Goal: Information Seeking & Learning: Find specific fact

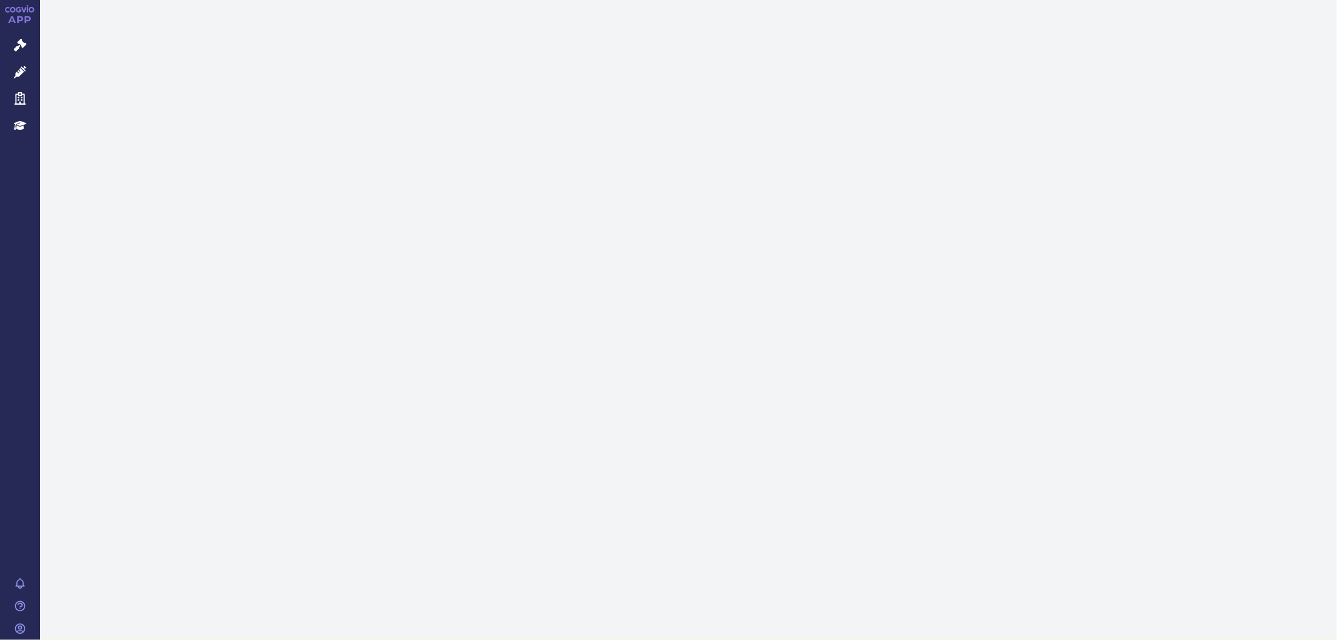
click at [14, 41] on icon at bounding box center [20, 45] width 13 height 13
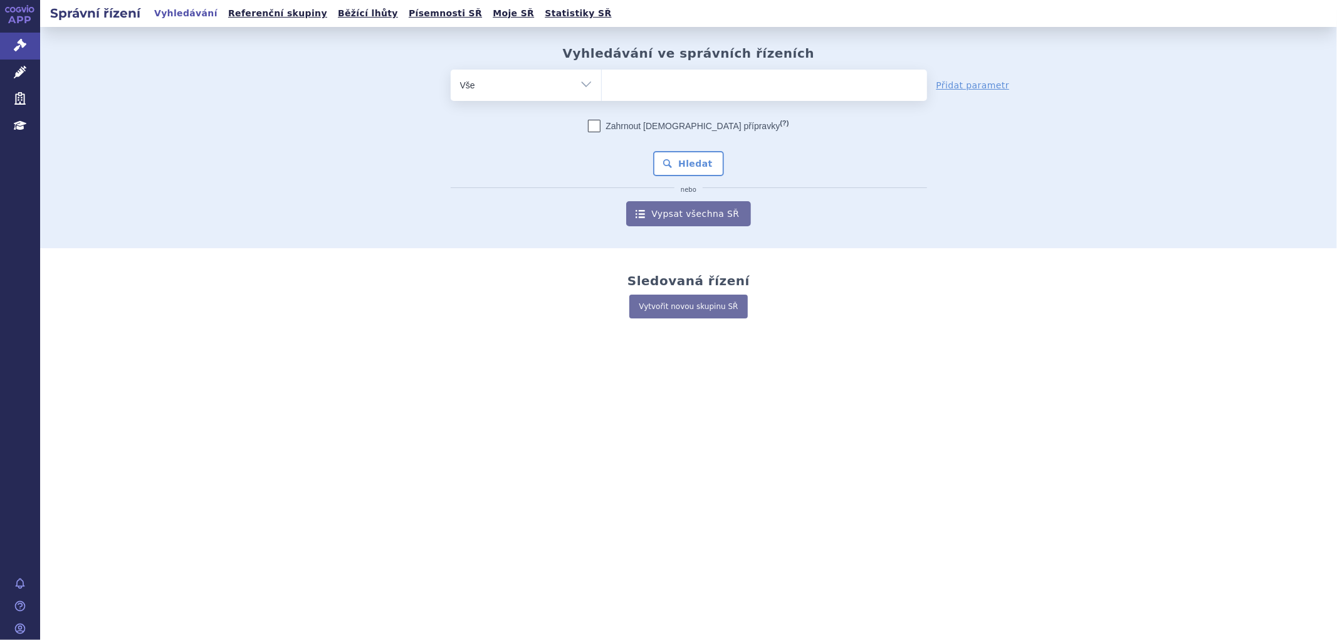
click at [732, 82] on ul at bounding box center [764, 83] width 325 height 26
click at [602, 82] on select at bounding box center [601, 84] width 1 height 31
click at [710, 83] on ul at bounding box center [764, 83] width 325 height 26
click at [602, 83] on select at bounding box center [601, 84] width 1 height 31
type input "te"
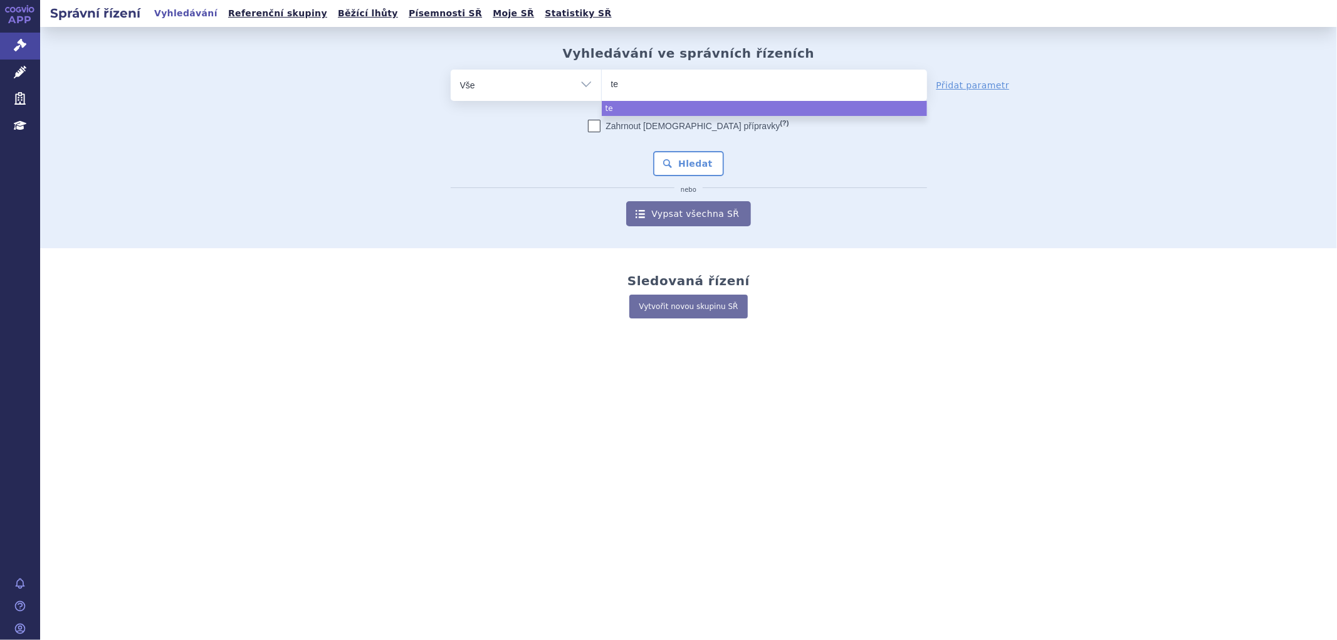
type input "tep"
type input "tepme"
type input "tepmet"
type input "[MEDICAL_DATA]"
select select "[MEDICAL_DATA]"
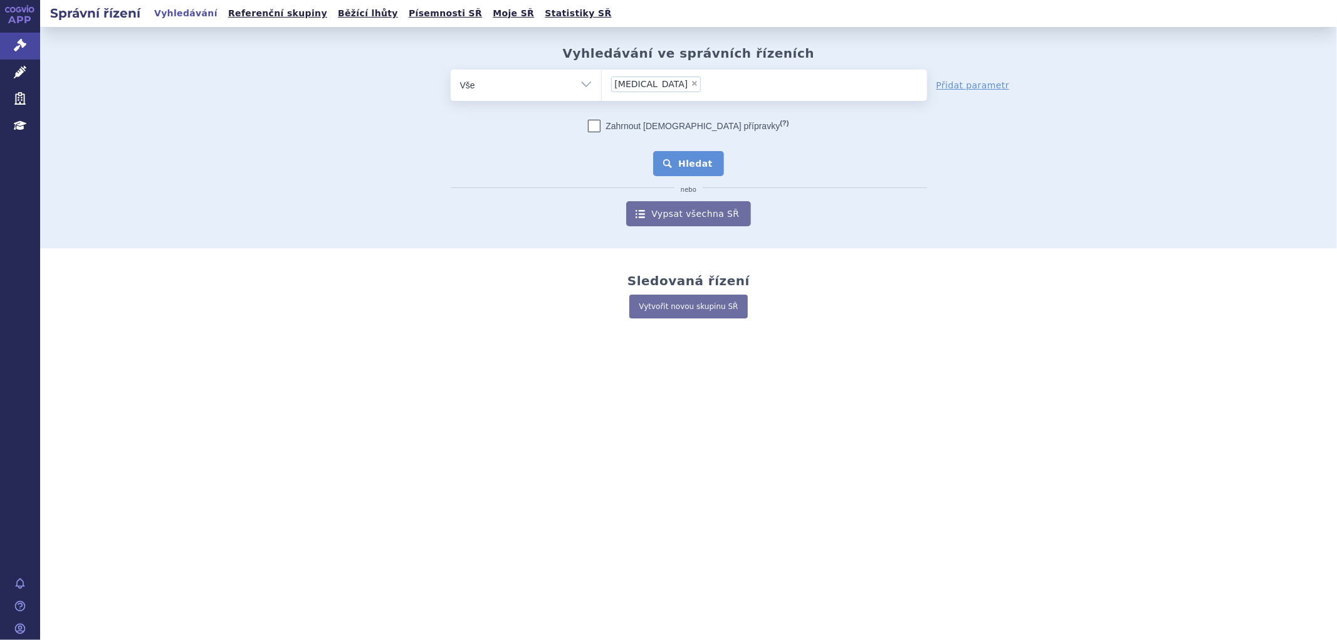
click at [690, 160] on button "Hledat" at bounding box center [688, 163] width 71 height 25
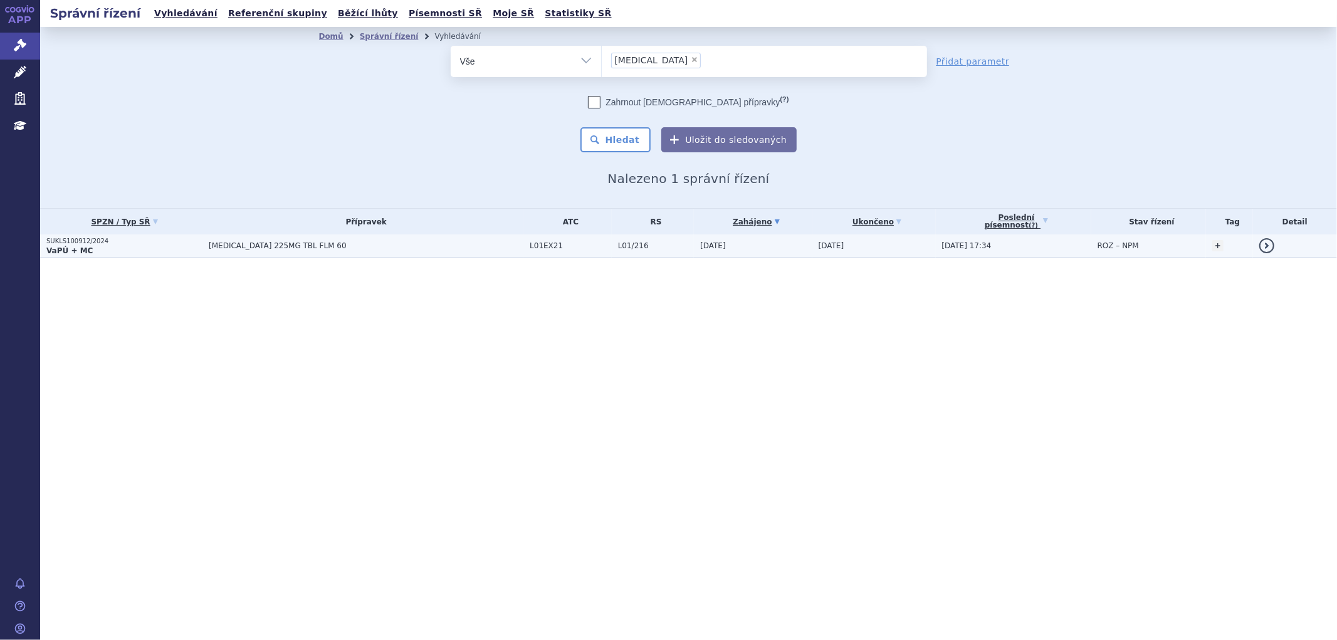
click at [329, 235] on td "[MEDICAL_DATA] 225MG TBL FLM 60" at bounding box center [363, 246] width 321 height 23
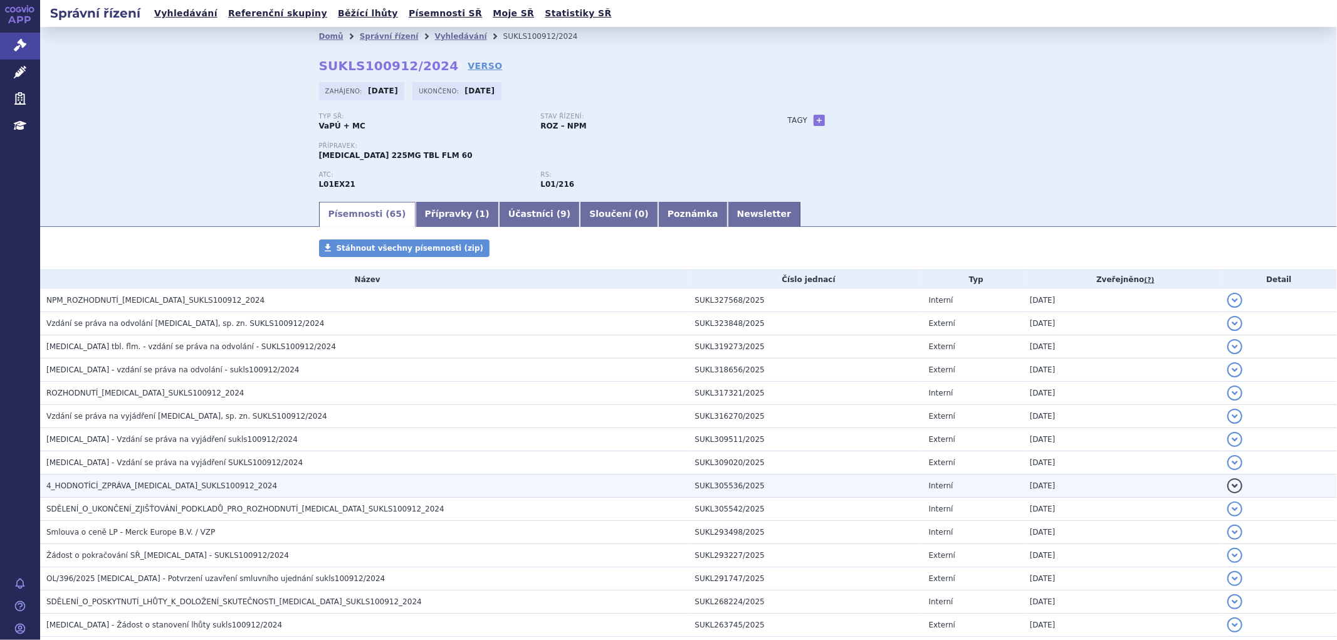
click at [117, 490] on span "4_HODNOTÍCÍ_ZPRÁVA_TEPMETKO_SUKLS100912_2024" at bounding box center [161, 486] width 231 height 9
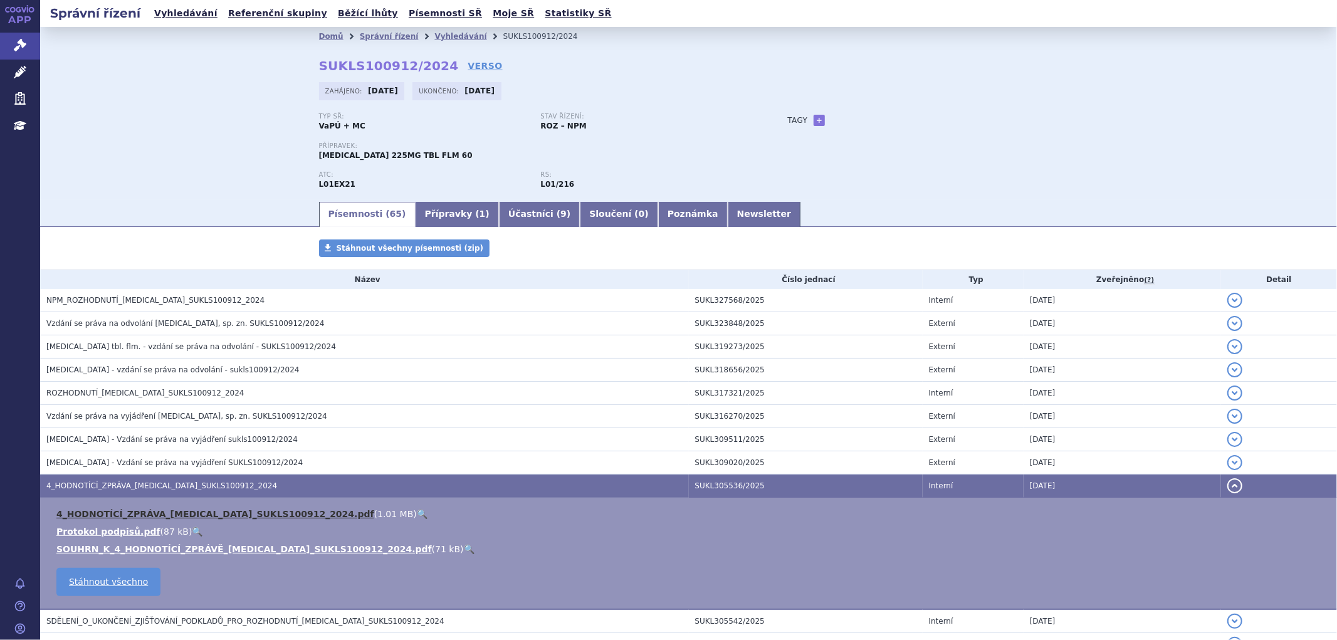
click at [173, 516] on link "4_HODNOTÍCÍ_ZPRÁVA_TEPMETKO_SUKLS100912_2024.pdf" at bounding box center [215, 514] width 318 height 10
click at [435, 36] on link "Vyhledávání" at bounding box center [461, 36] width 52 height 9
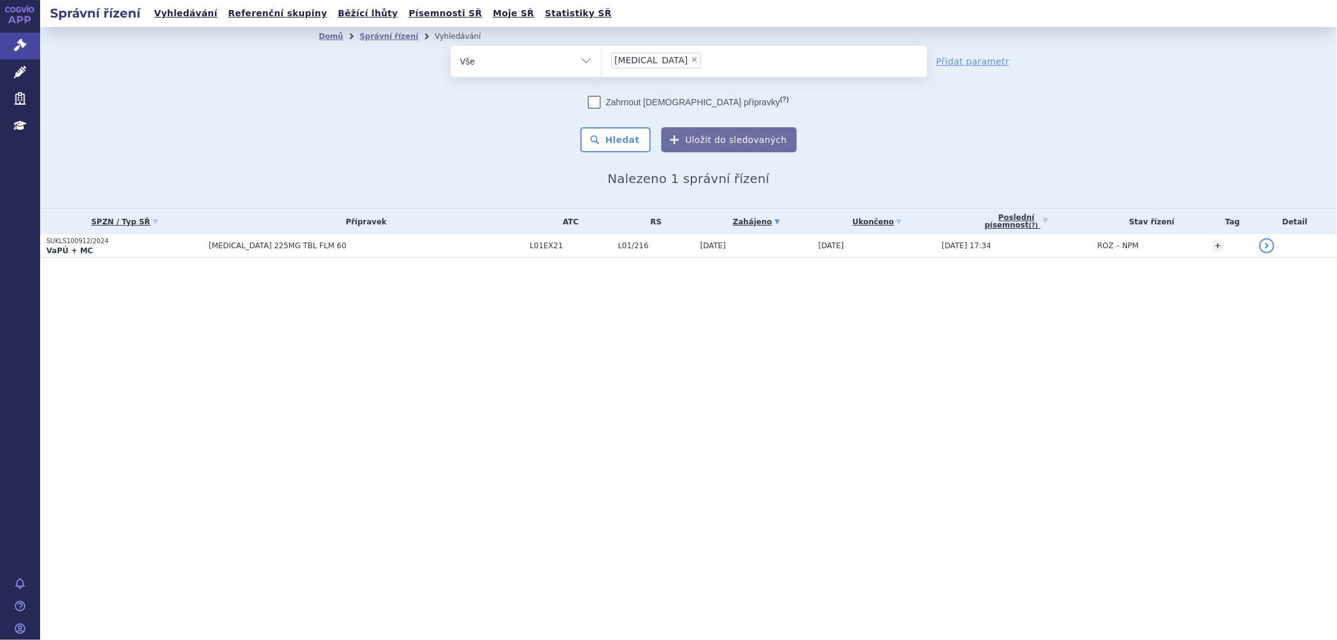
click at [691, 61] on span "×" at bounding box center [695, 60] width 8 height 8
click at [602, 61] on select "[MEDICAL_DATA]" at bounding box center [601, 60] width 1 height 31
click at [659, 58] on ul at bounding box center [764, 59] width 325 height 26
click at [602, 58] on select "tepmetko" at bounding box center [601, 60] width 1 height 31
click at [631, 68] on ul at bounding box center [764, 59] width 325 height 26
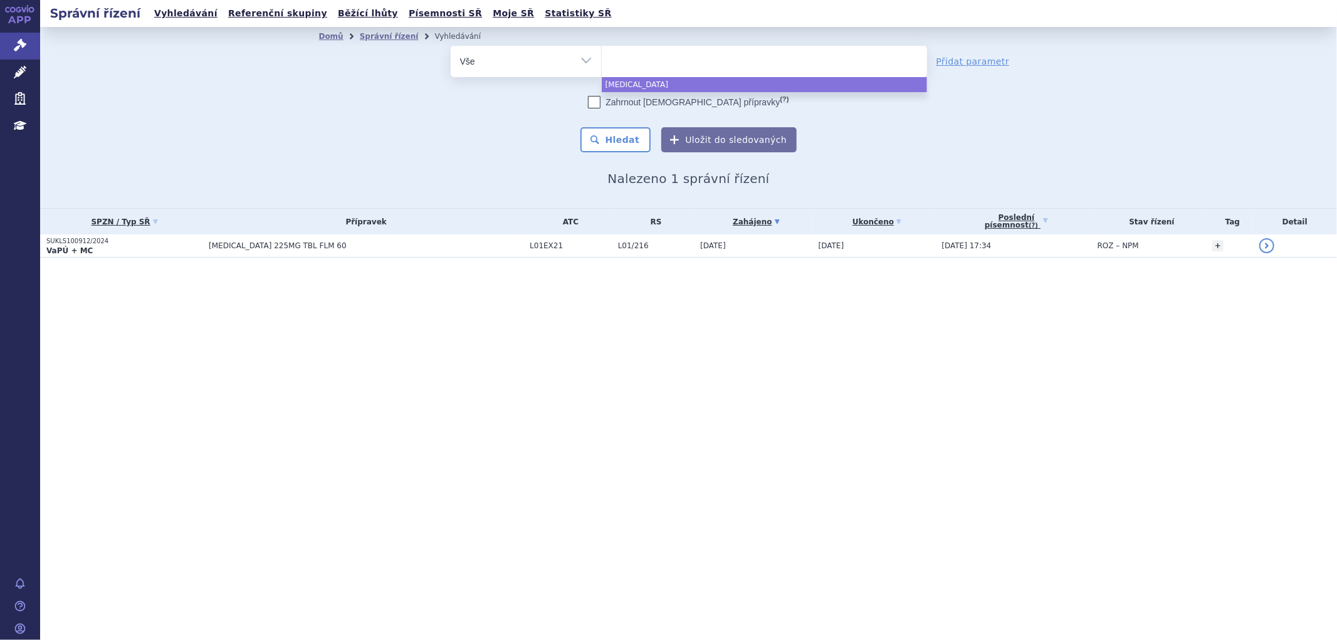
click at [602, 68] on select "tepmetko" at bounding box center [601, 60] width 1 height 31
select select "tepmetko"
type input "[MEDICAL_DATA]"
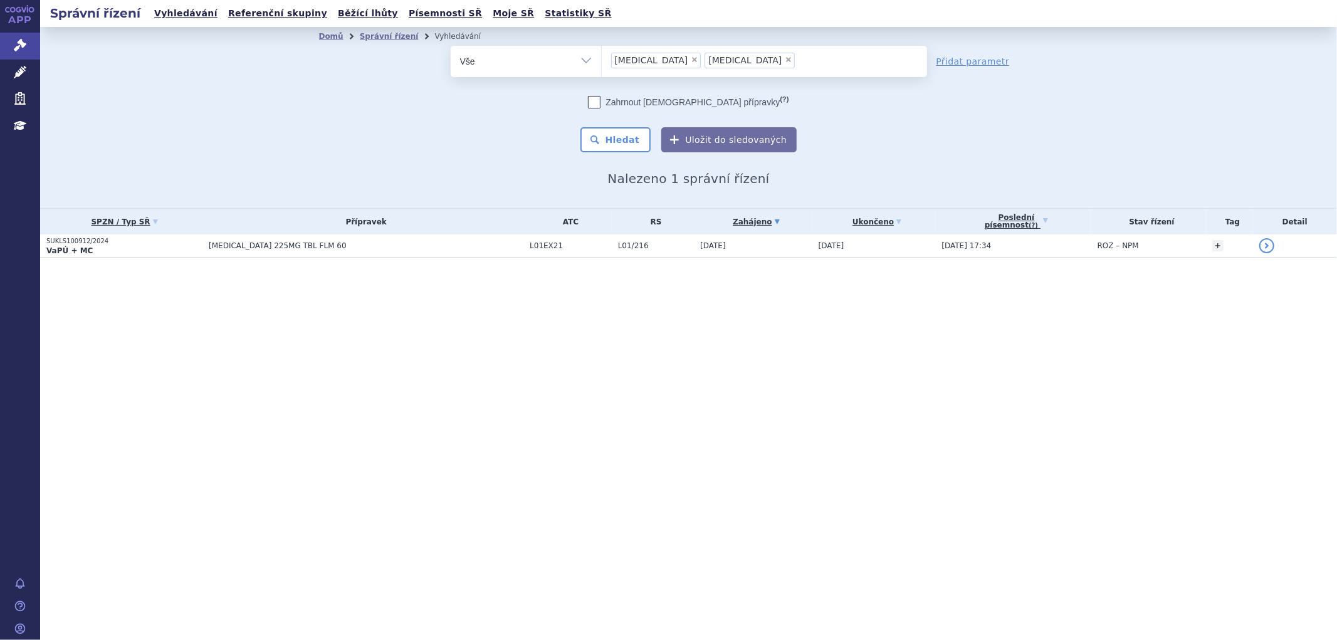
click at [691, 60] on span "×" at bounding box center [695, 60] width 8 height 8
click at [602, 60] on select "tepmetko TAGRISSO" at bounding box center [601, 60] width 1 height 31
select select "[MEDICAL_DATA]"
click at [628, 147] on button "Hledat" at bounding box center [616, 139] width 71 height 25
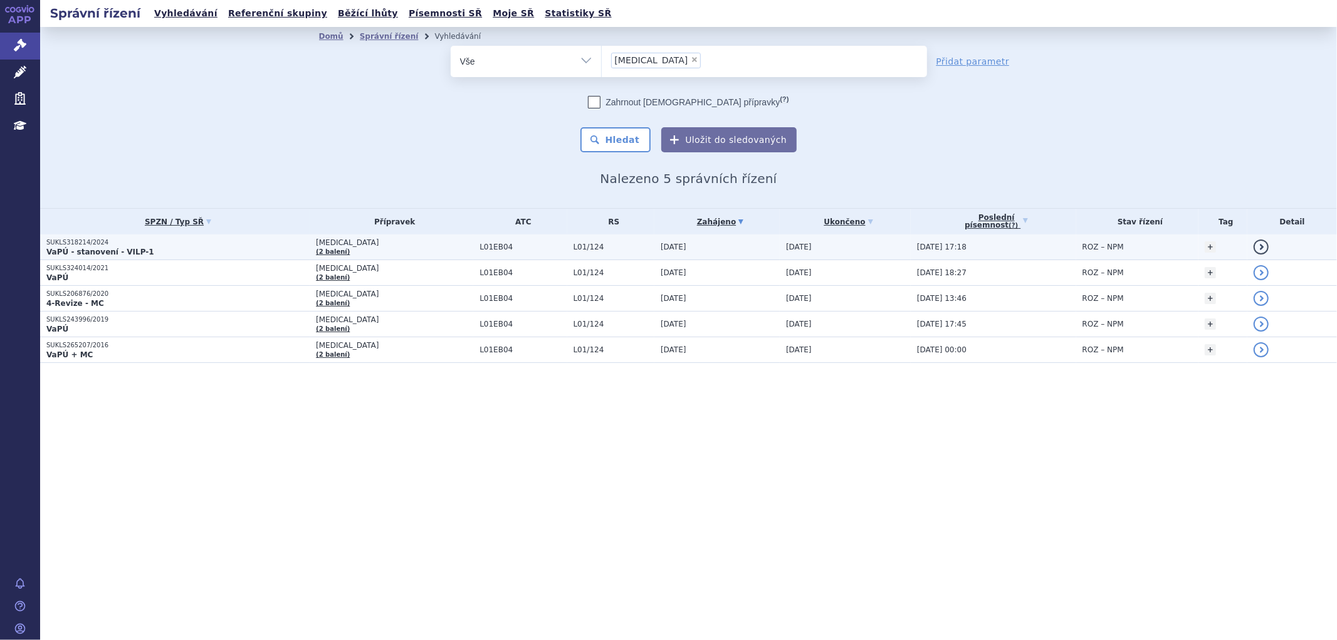
click at [396, 249] on td "TAGRISSO (2 balení)" at bounding box center [392, 248] width 164 height 26
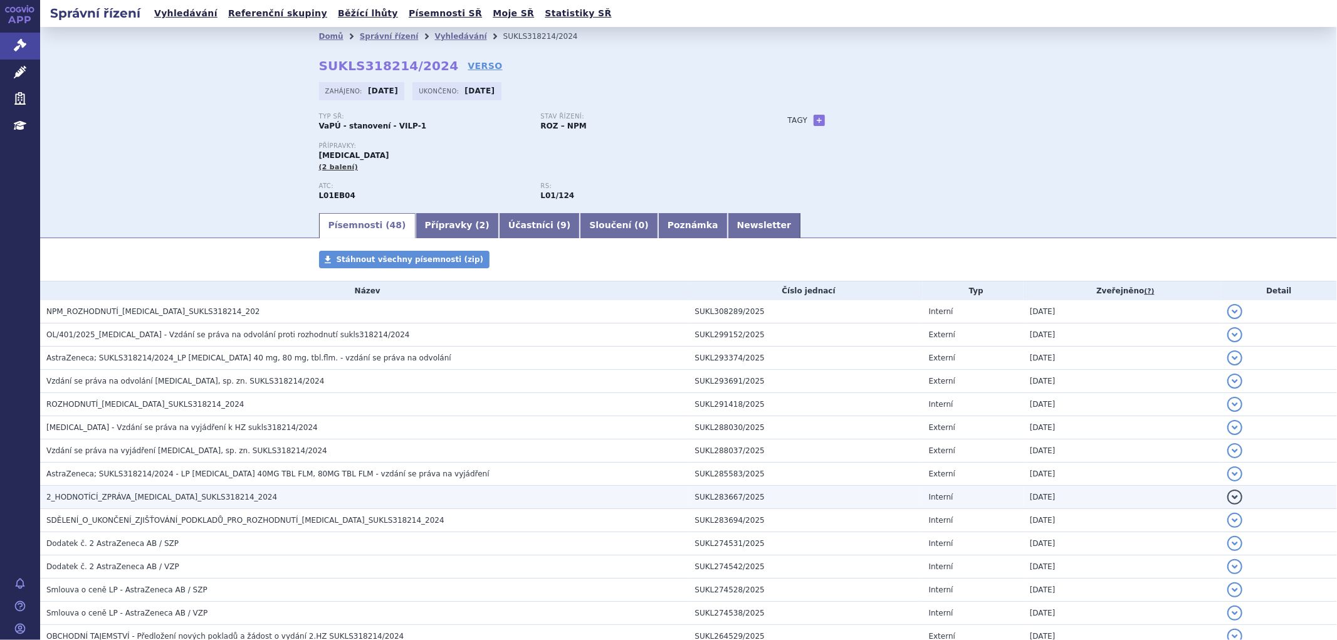
click at [107, 496] on span "2_HODNOTÍCÍ_ZPRÁVA_[MEDICAL_DATA]_SUKLS318214_2024" at bounding box center [161, 497] width 231 height 9
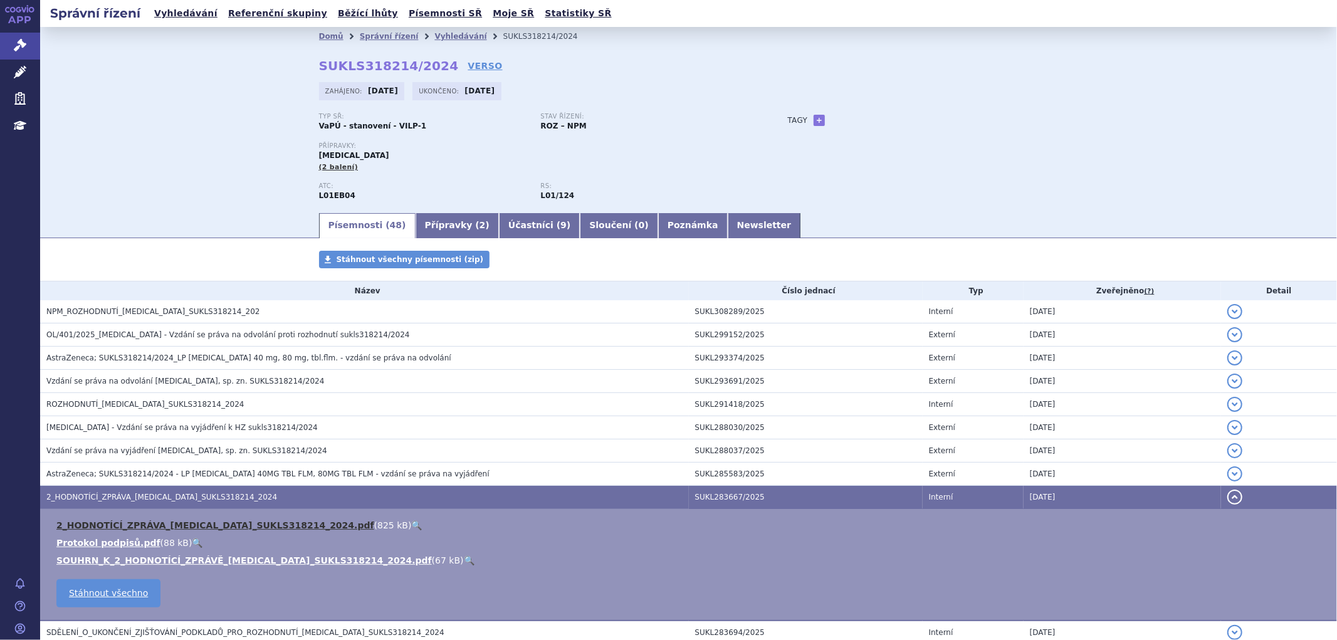
click at [208, 527] on link "2_HODNOTÍCÍ_ZPRÁVA_TAGRISSO_SUKLS318214_2024.pdf" at bounding box center [215, 525] width 318 height 10
click at [435, 34] on link "Vyhledávání" at bounding box center [461, 36] width 52 height 9
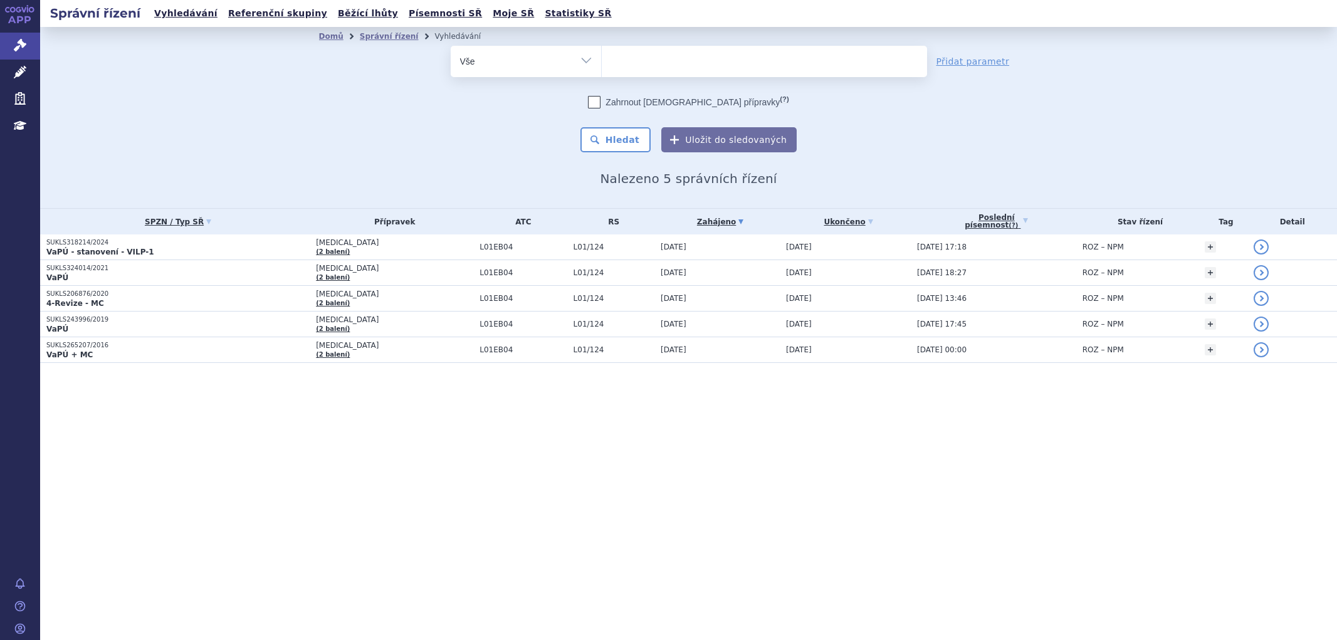
select select
type input "ot"
type input "otr"
type input "ot"
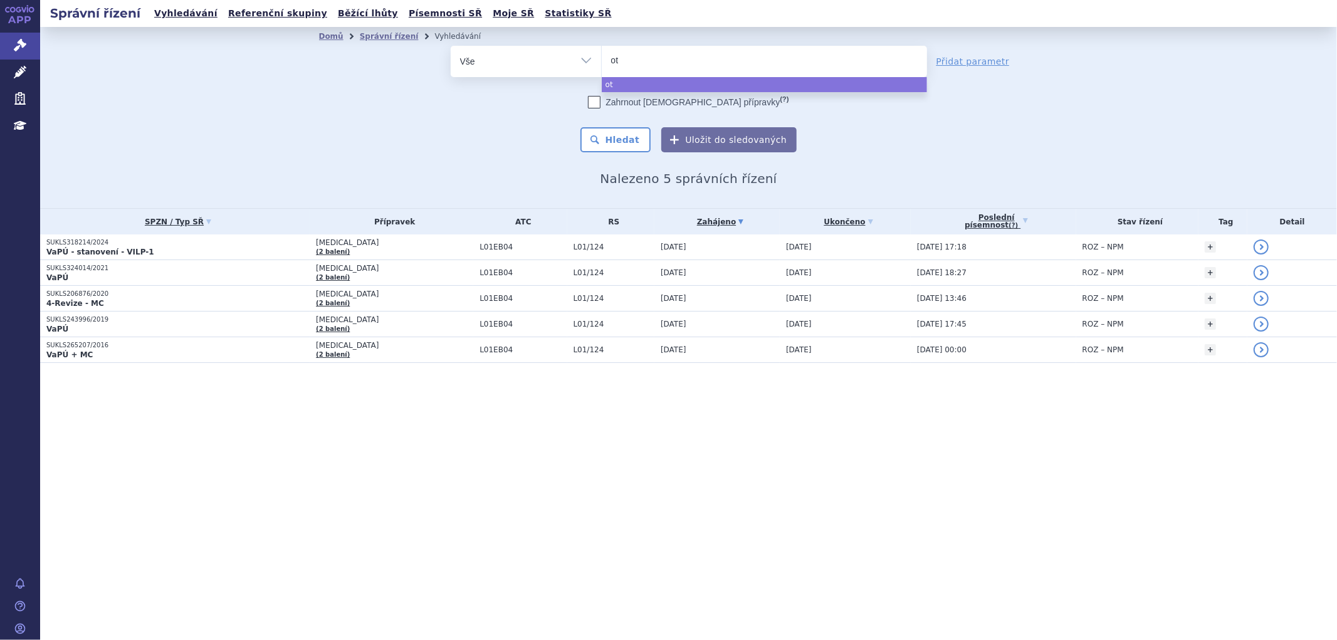
type input "o"
type input "ot"
type input "ote"
type input "otez"
type input "otezla"
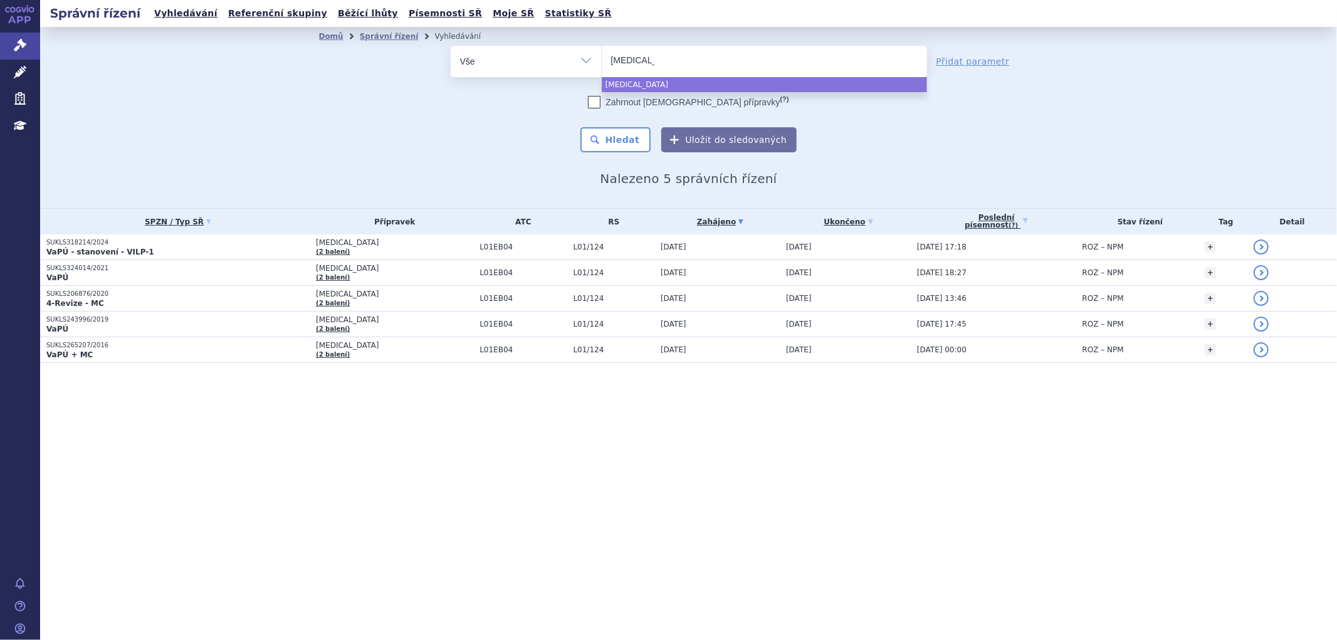
select select "otezla"
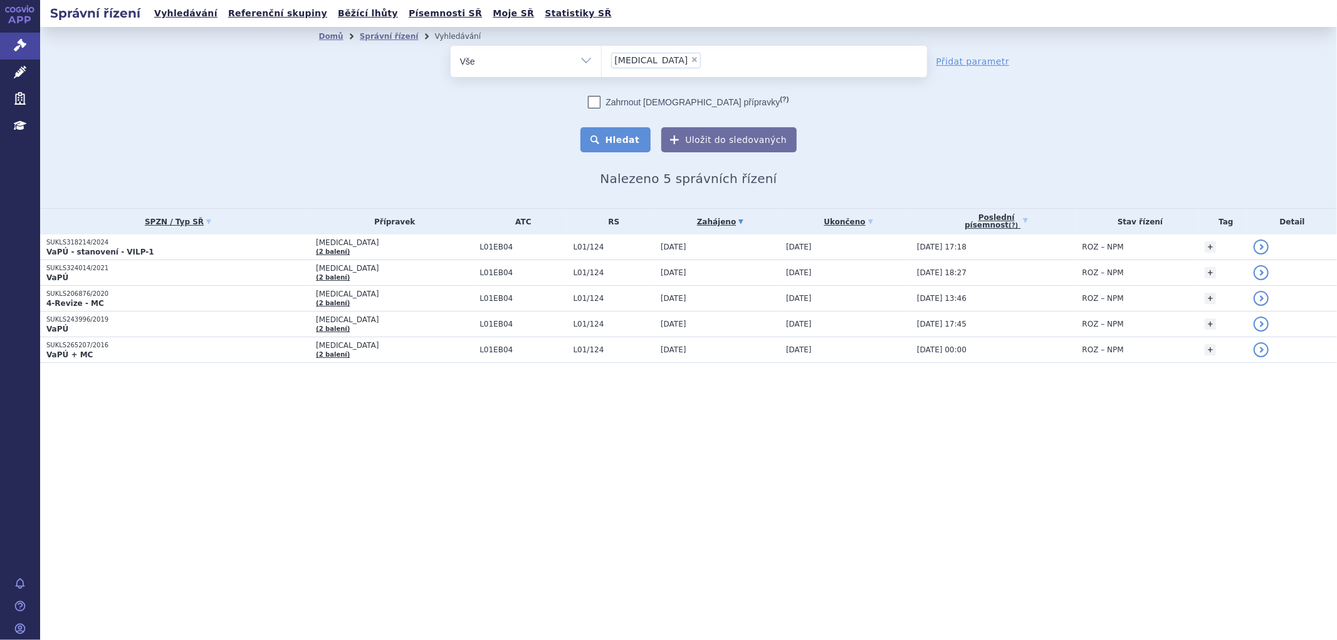
click at [638, 134] on button "Hledat" at bounding box center [616, 139] width 71 height 25
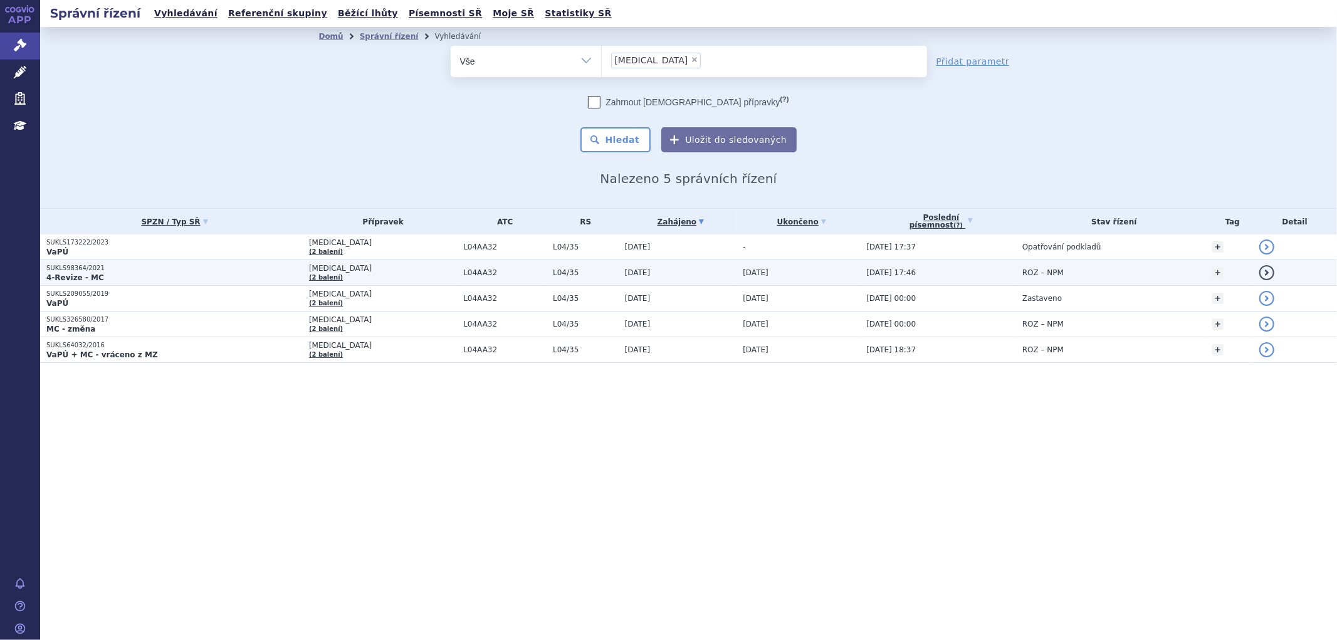
click at [375, 276] on td "OTEZLA (2 balení)" at bounding box center [380, 273] width 154 height 26
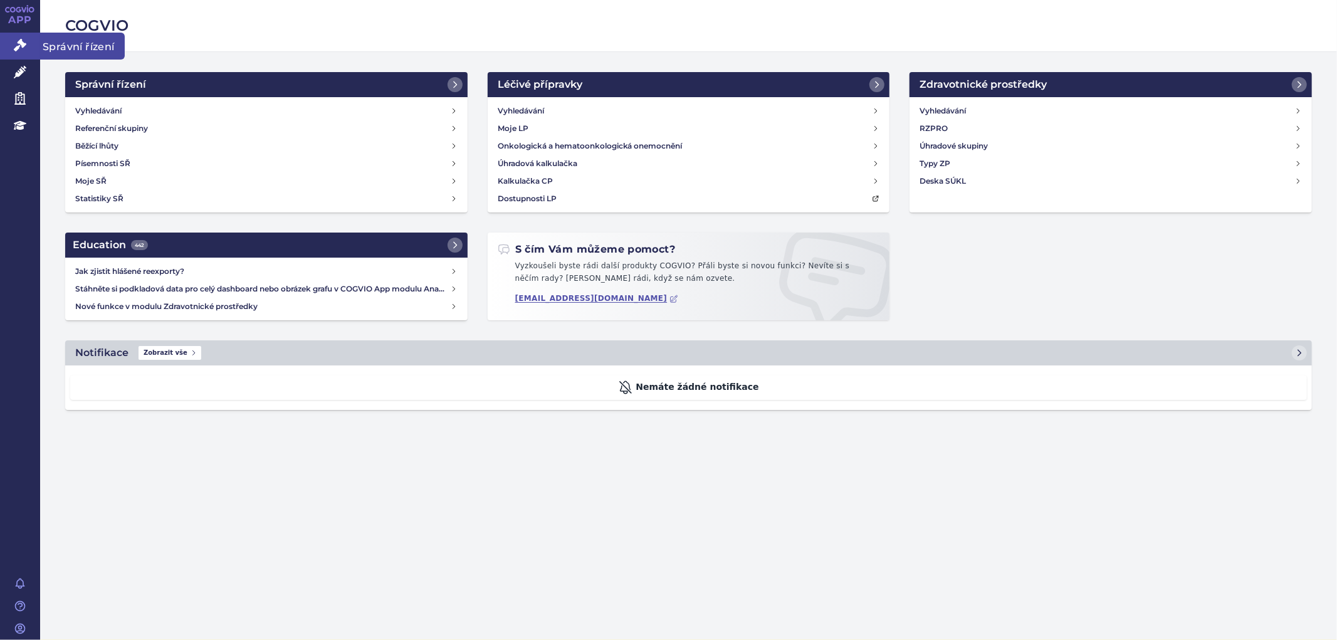
click at [23, 49] on icon at bounding box center [20, 45] width 13 height 13
click at [14, 72] on icon at bounding box center [20, 72] width 13 height 13
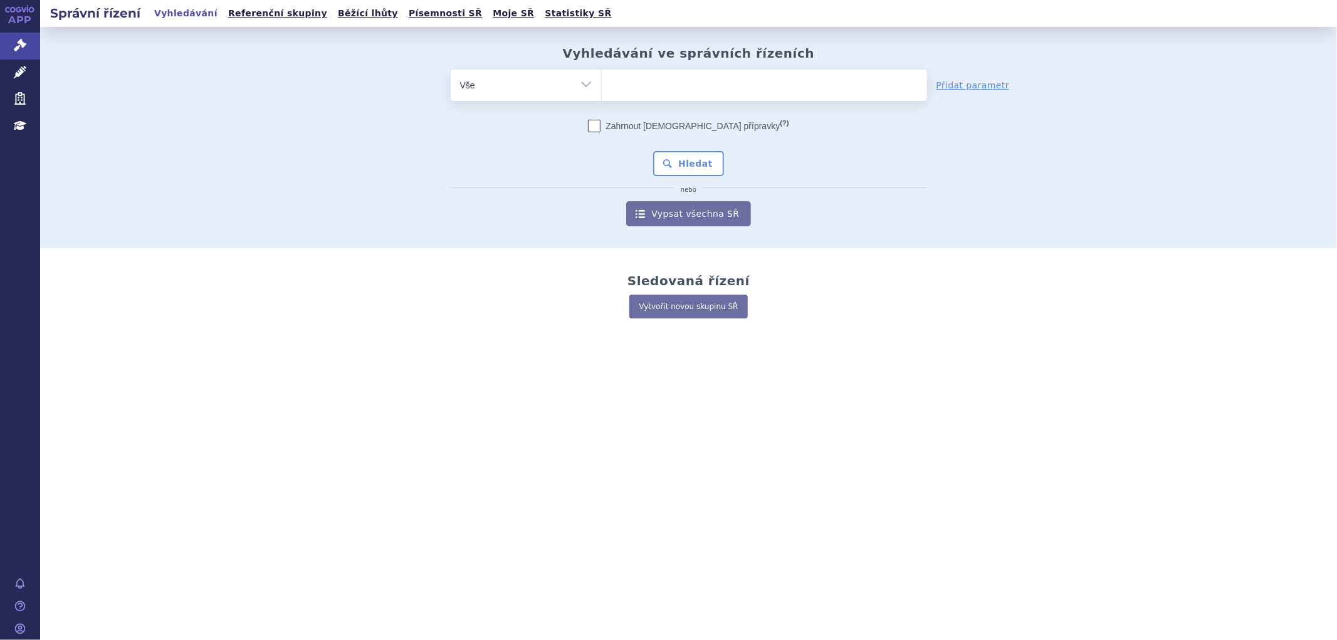
click at [649, 82] on ul at bounding box center [764, 83] width 325 height 26
click at [602, 82] on select at bounding box center [601, 84] width 1 height 31
type input "ke"
type input "key"
type input "keyt"
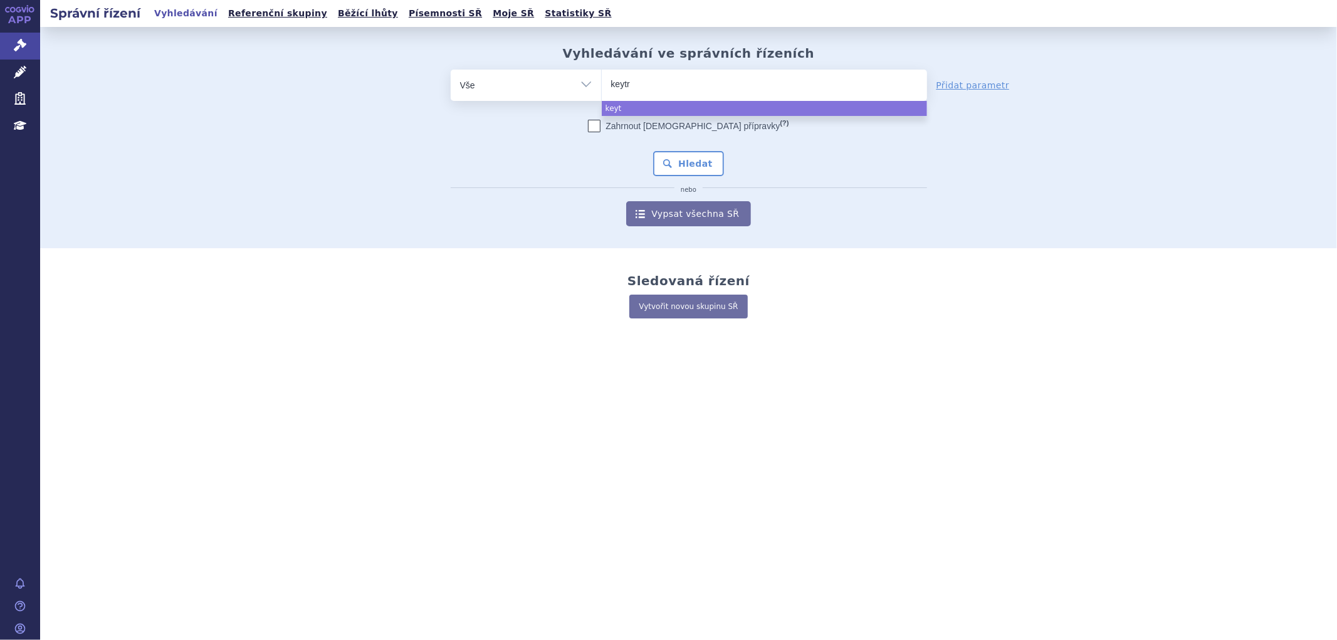
type input "keytru"
type input "keytruda"
select select "keytruda"
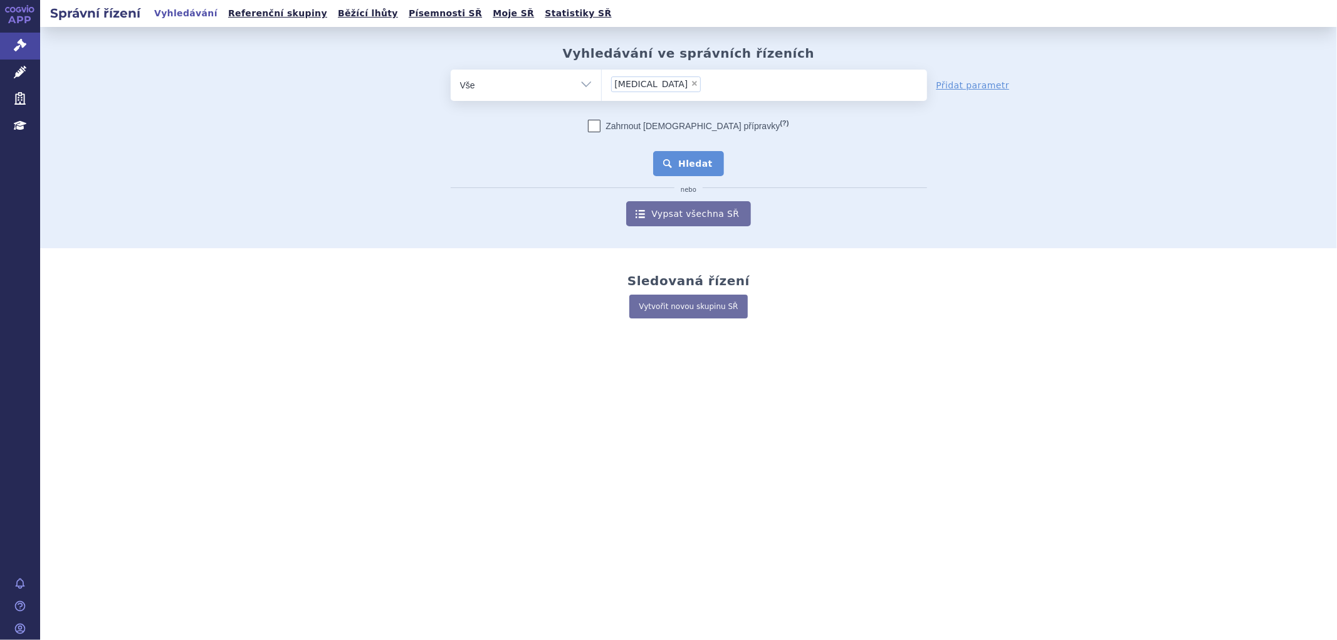
click at [687, 157] on button "Hledat" at bounding box center [688, 163] width 71 height 25
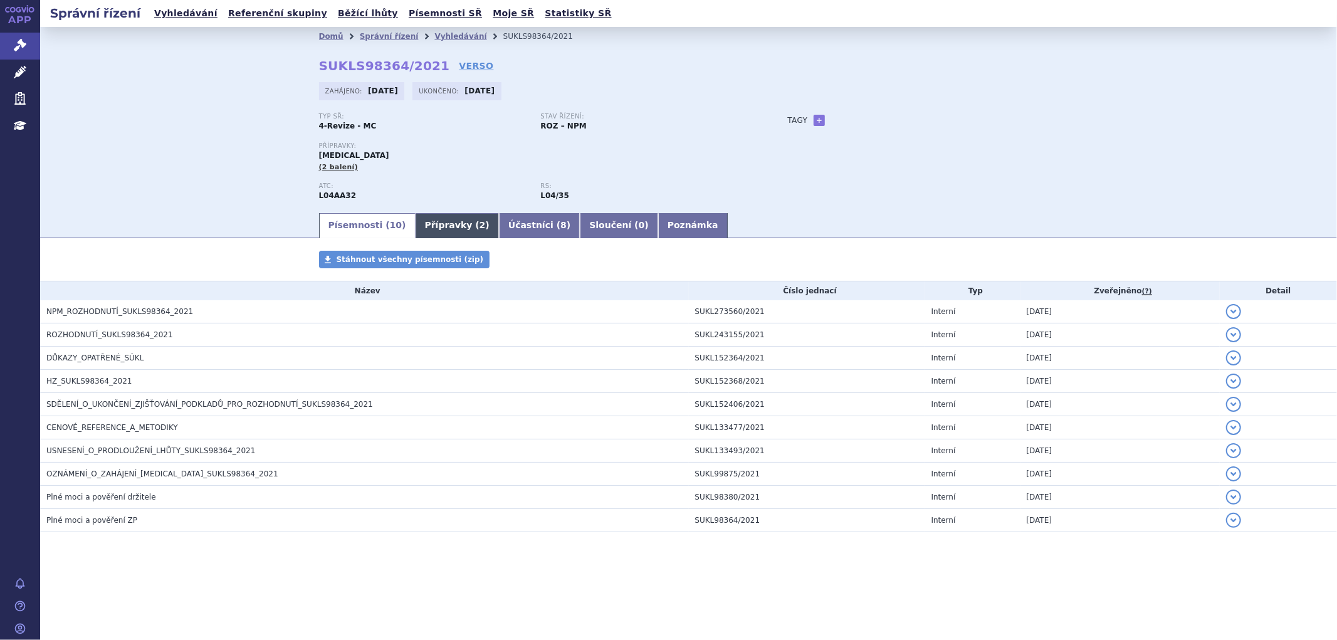
click at [424, 226] on link "Přípravky ( 2 )" at bounding box center [457, 225] width 83 height 25
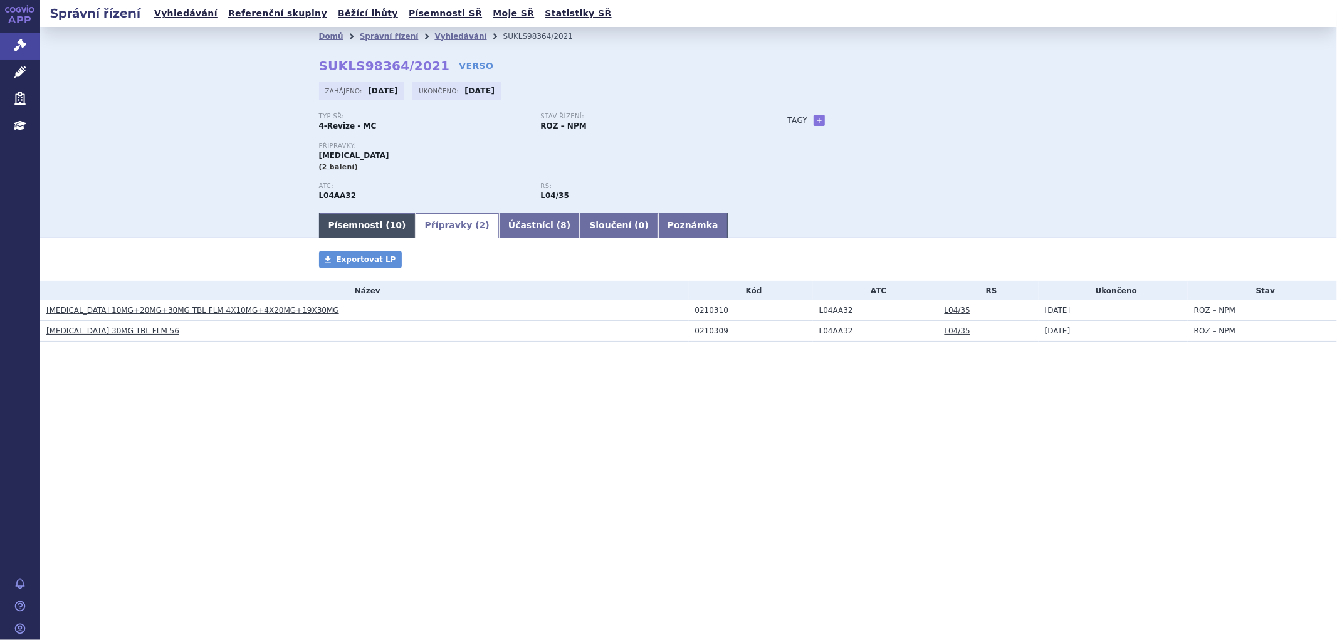
click at [390, 229] on span "10" at bounding box center [396, 225] width 12 height 10
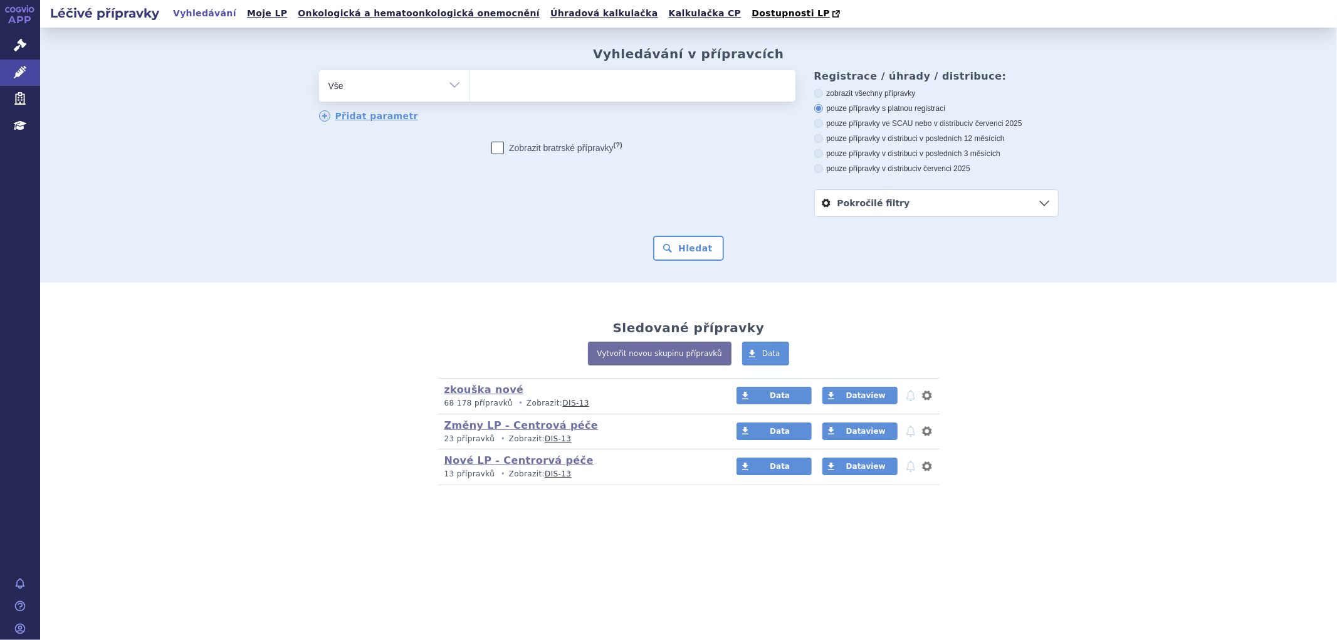
click at [495, 103] on div "odstranit Vše Přípravek/SUKL kód MAH VPOIS ATC/Aktivní látka" at bounding box center [557, 96] width 477 height 53
click at [503, 87] on ul at bounding box center [632, 83] width 325 height 26
click at [470, 87] on select at bounding box center [470, 85] width 1 height 31
type input "ot"
click at [568, 88] on ul "ot" at bounding box center [632, 83] width 325 height 26
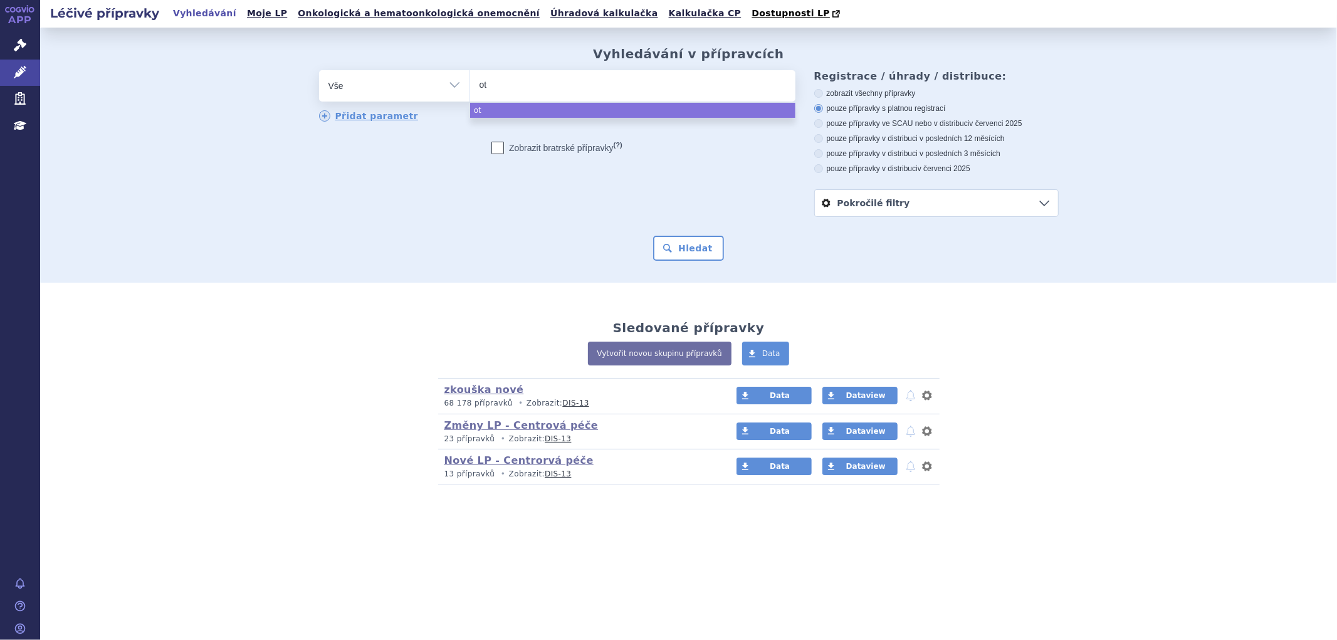
click at [470, 88] on select "ot" at bounding box center [470, 85] width 1 height 31
select select "ot"
type input "ot"
select select
type input "ote"
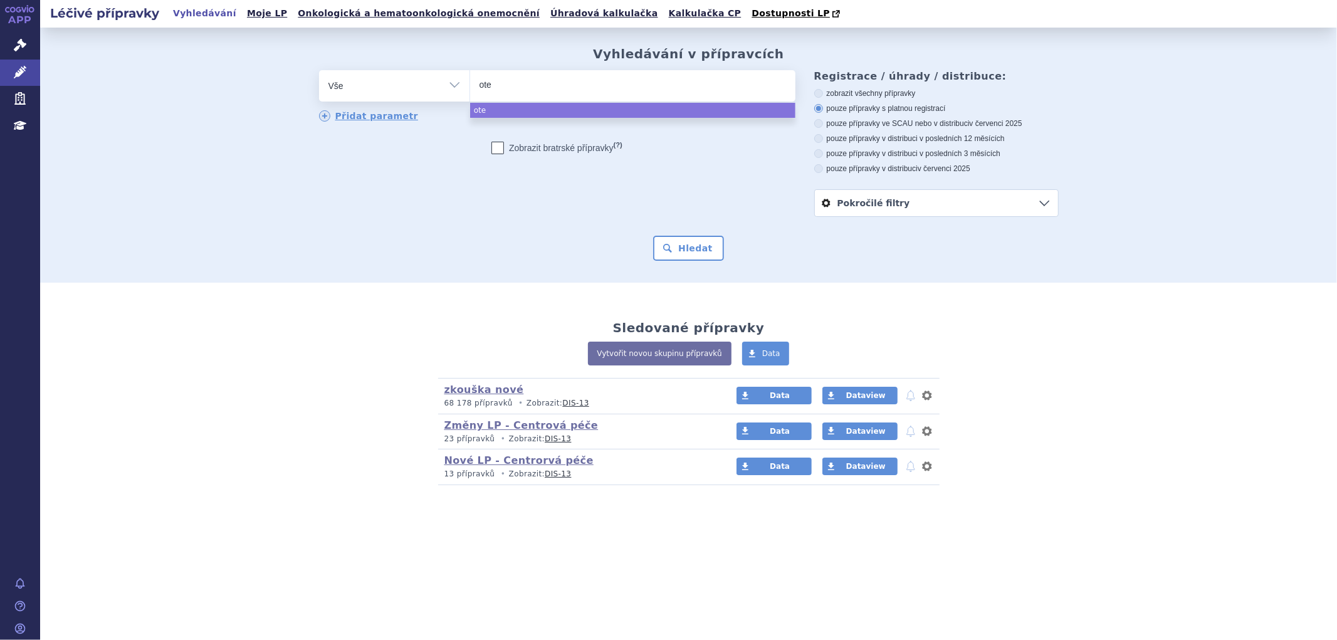
type input "otez"
type input "otezl"
type input "otezla"
select select "otezla"
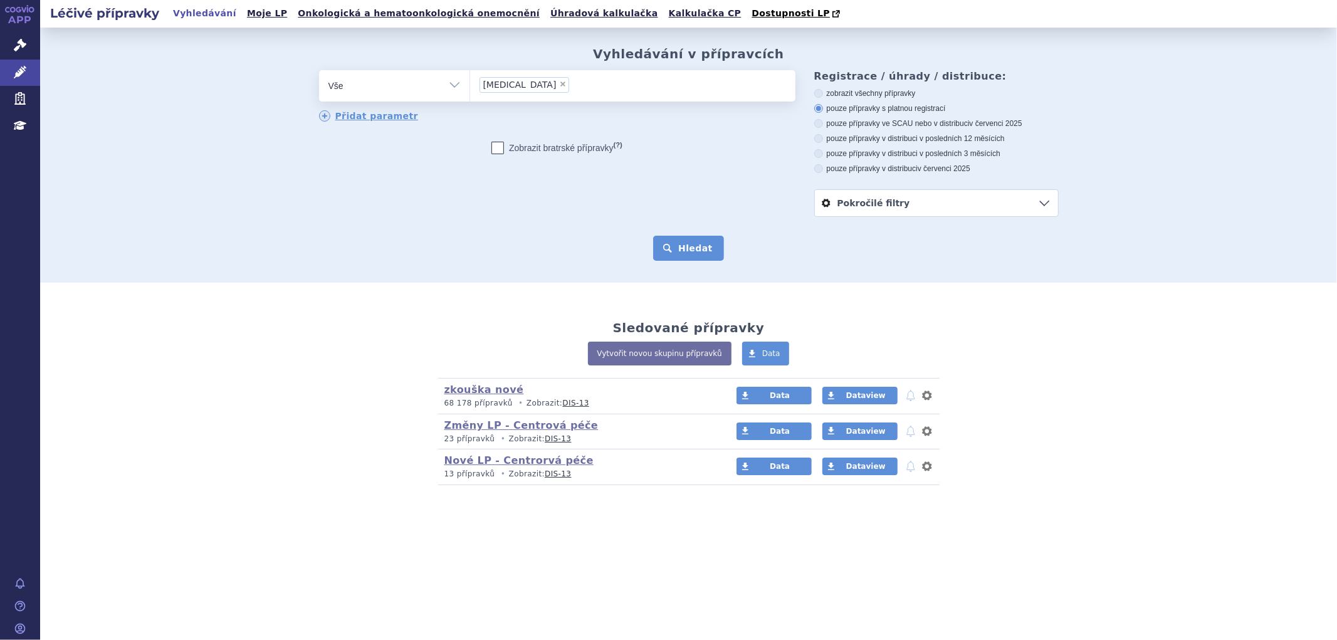
click at [691, 241] on button "Hledat" at bounding box center [688, 248] width 71 height 25
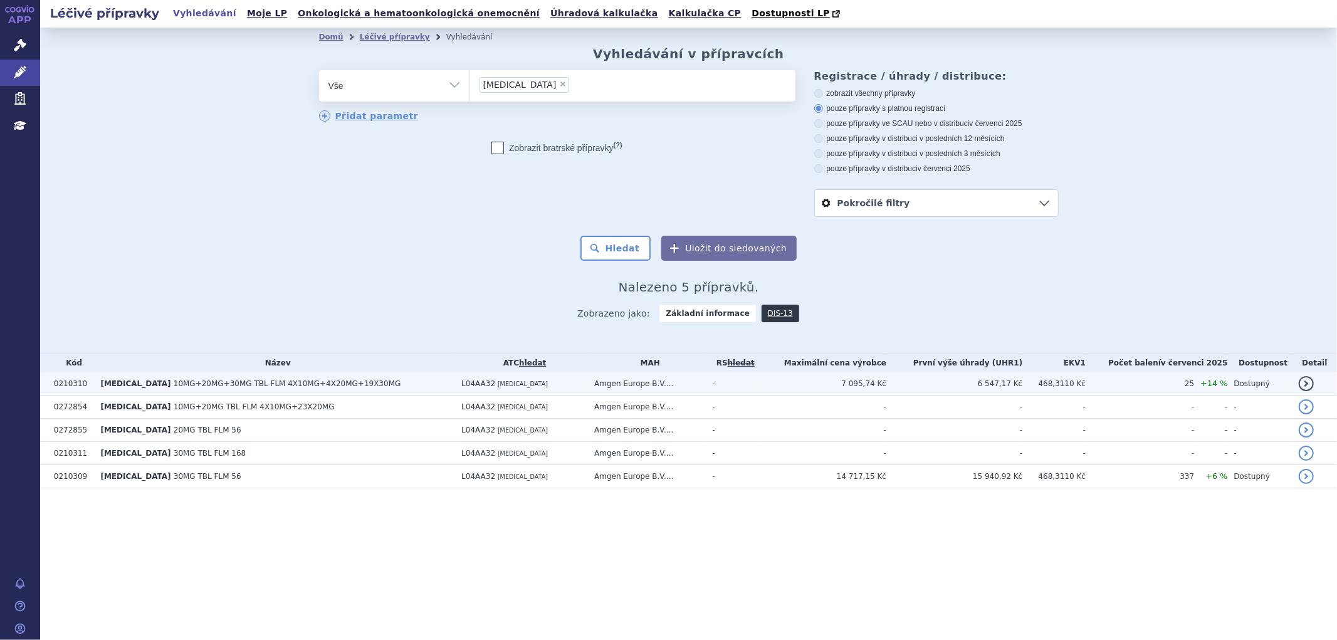
click at [371, 391] on td "OTEZLA 10MG+20MG+30MG TBL FLM 4X10MG+4X20MG+19X30MG" at bounding box center [274, 383] width 361 height 23
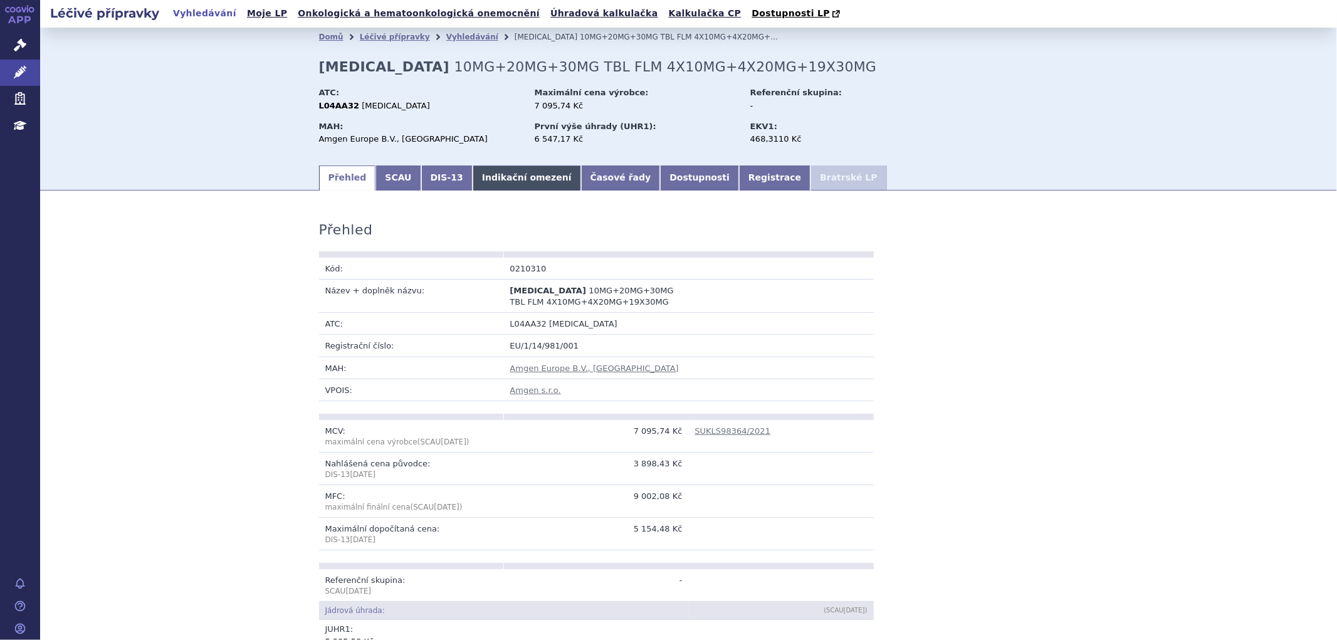
click at [484, 177] on link "Indikační omezení" at bounding box center [527, 178] width 108 height 25
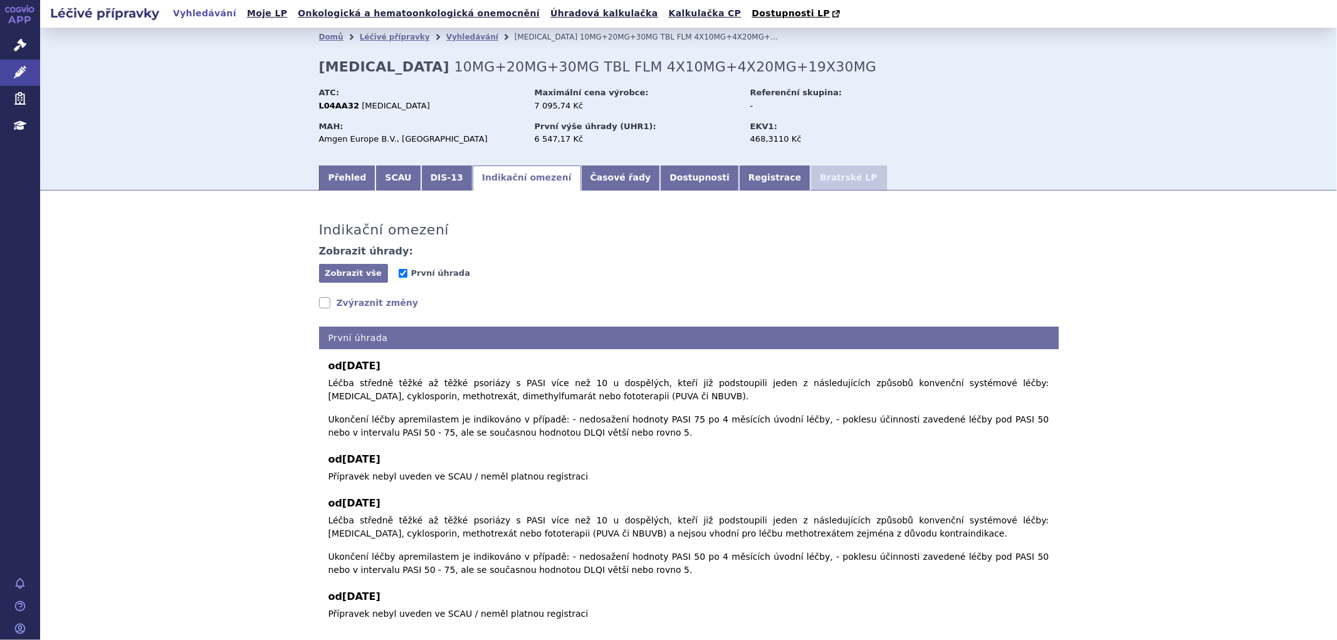
click at [366, 302] on link "Zvýraznit změny" at bounding box center [369, 303] width 100 height 13
click at [344, 177] on link "Přehled" at bounding box center [347, 178] width 57 height 25
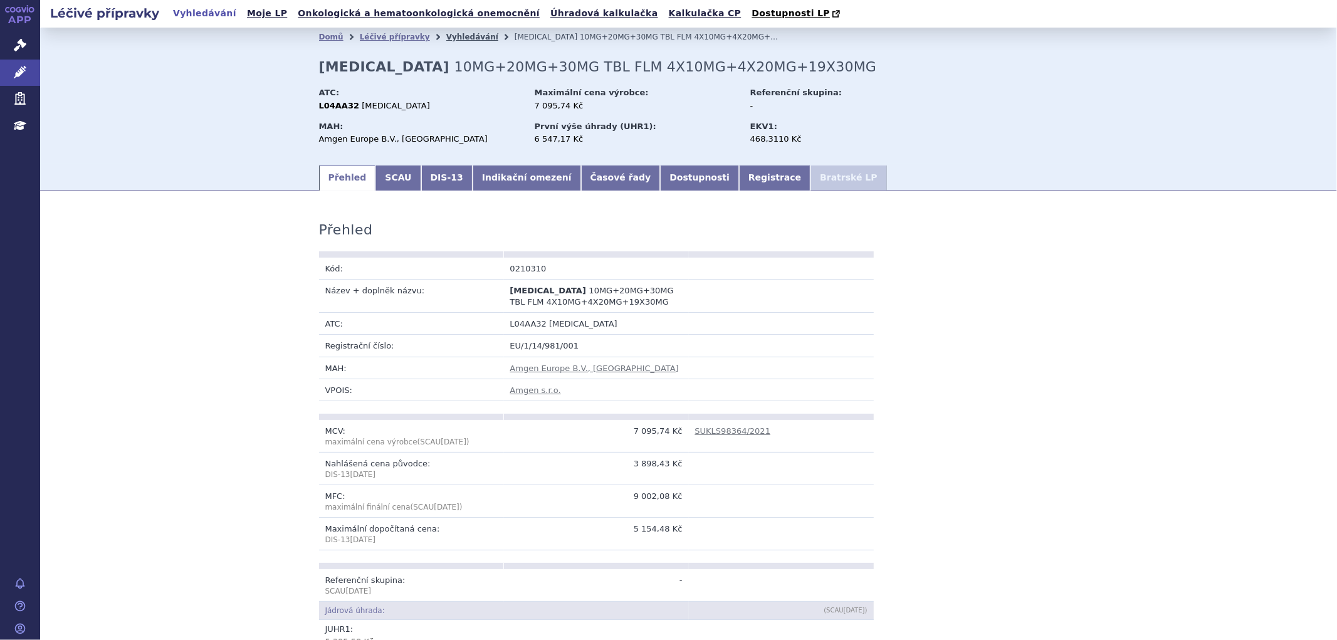
click at [446, 35] on link "Vyhledávání" at bounding box center [472, 37] width 52 height 9
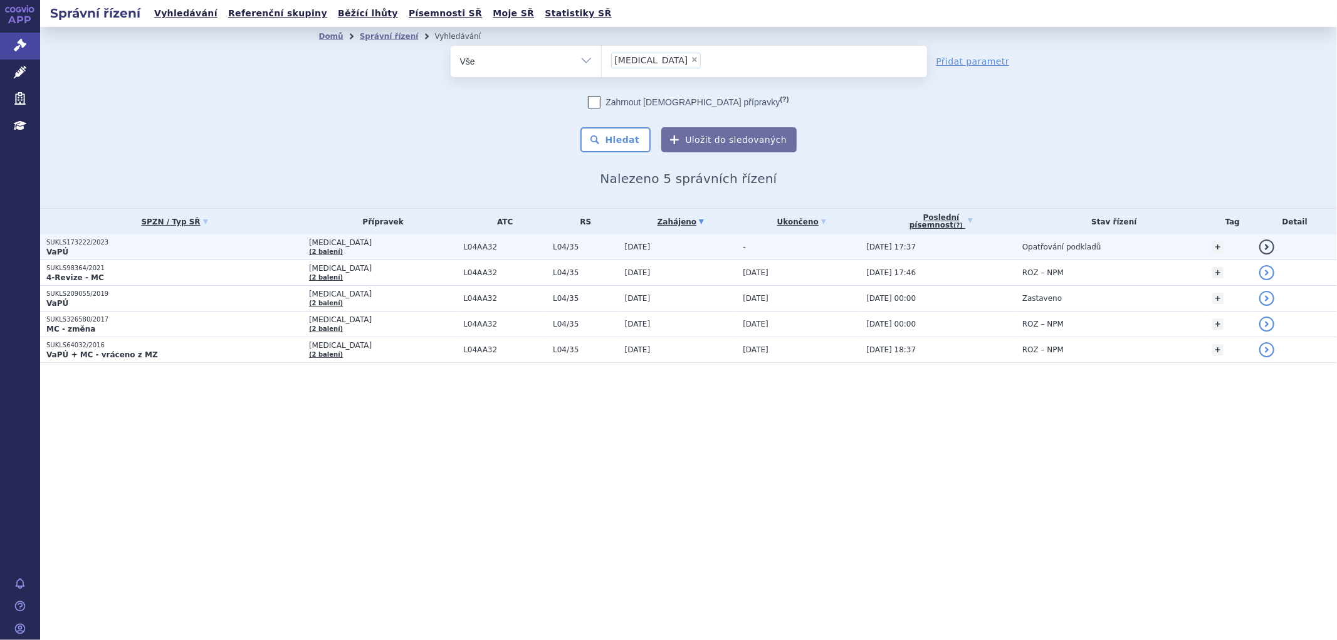
click at [228, 239] on p "SUKLS173222/2023" at bounding box center [174, 242] width 256 height 9
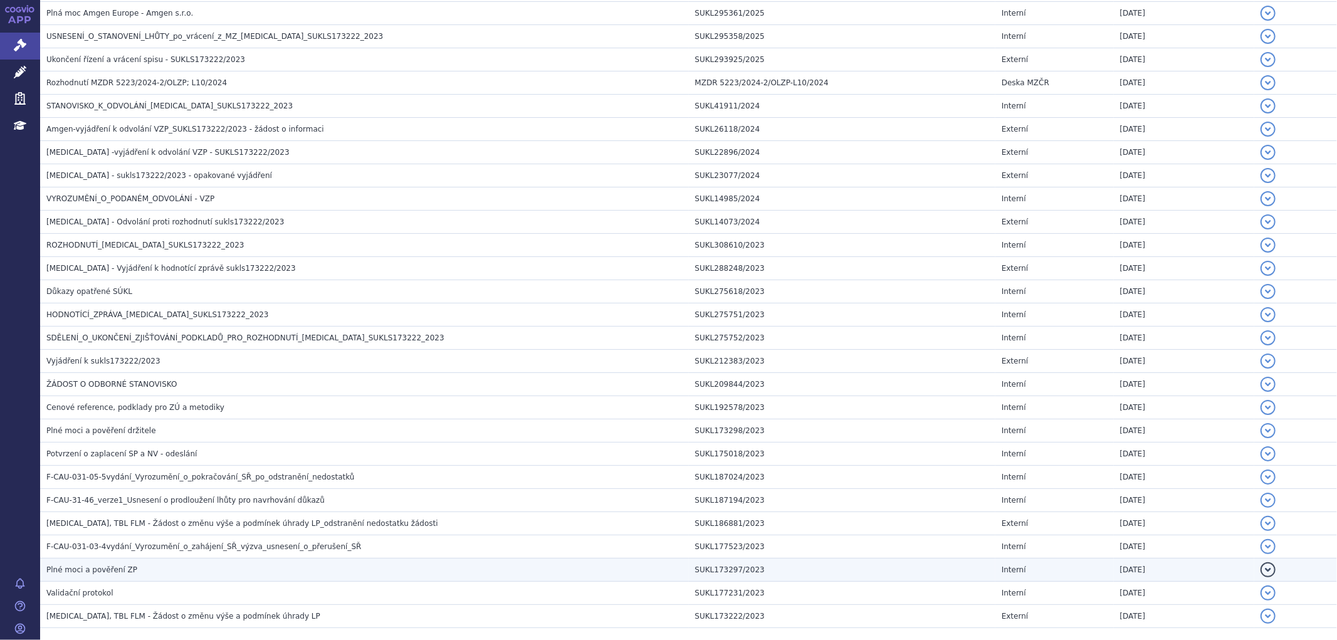
scroll to position [412, 0]
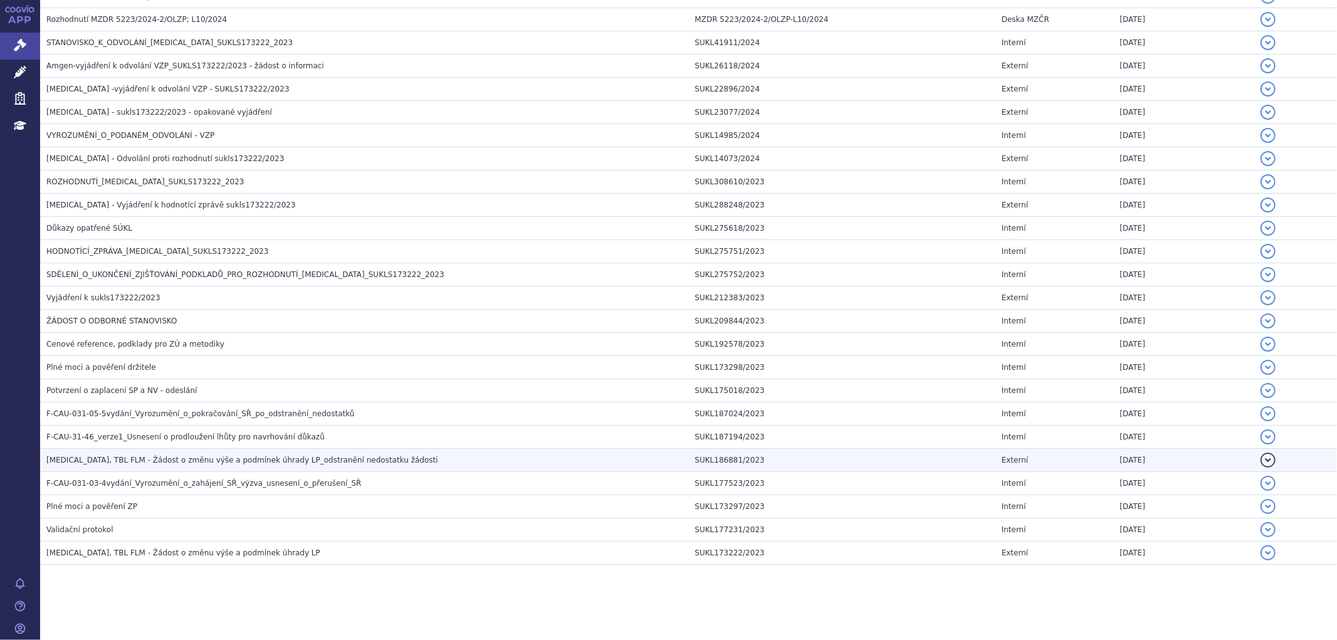
click at [174, 460] on span "OTEZLA, TBL FLM - Žádost o změnu výše a podmínek úhrady LP_odstranění nedostatk…" at bounding box center [242, 460] width 392 height 9
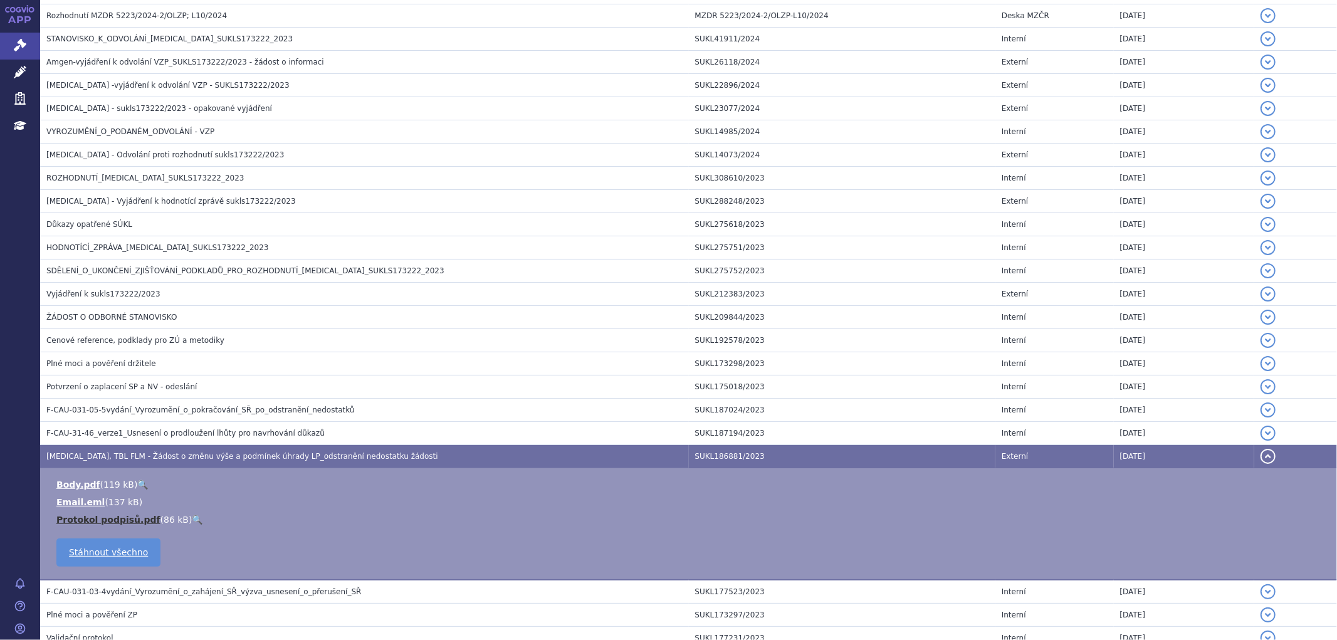
click at [125, 521] on link "Protokol podpisů.pdf" at bounding box center [108, 520] width 104 height 10
click at [72, 484] on link "Body.pdf" at bounding box center [78, 485] width 44 height 10
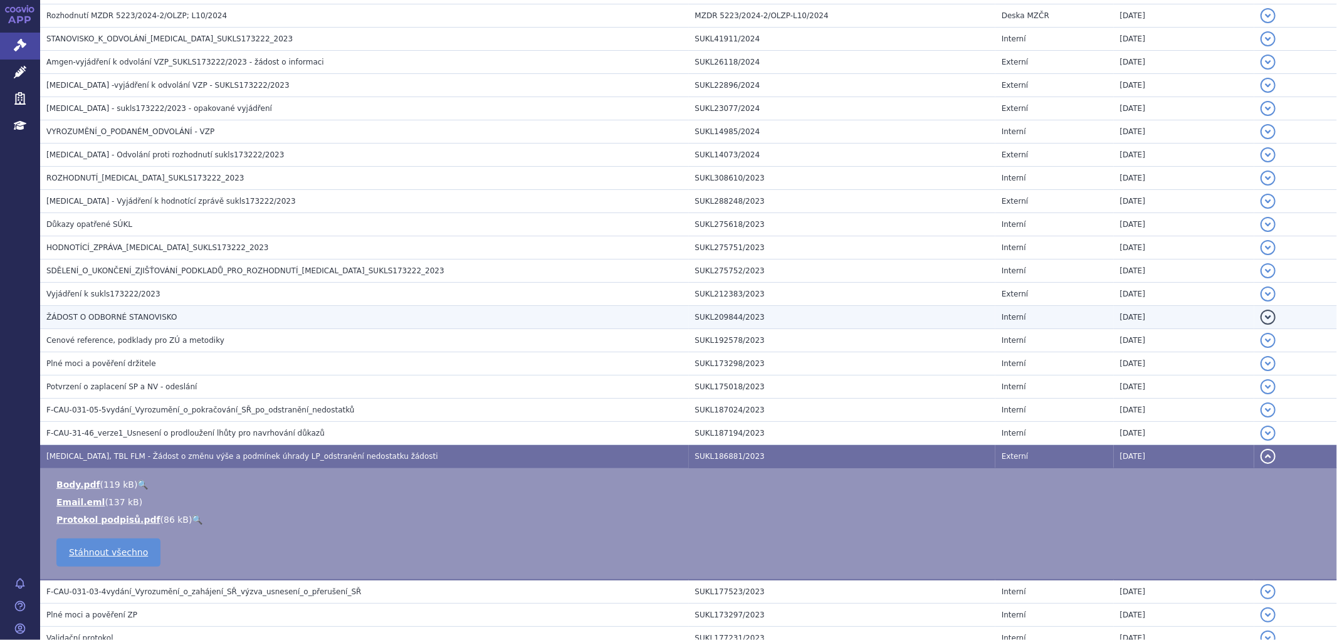
click at [172, 323] on h3 "ŽÁDOST O ODBORNÉ STANOVISKO" at bounding box center [367, 317] width 643 height 13
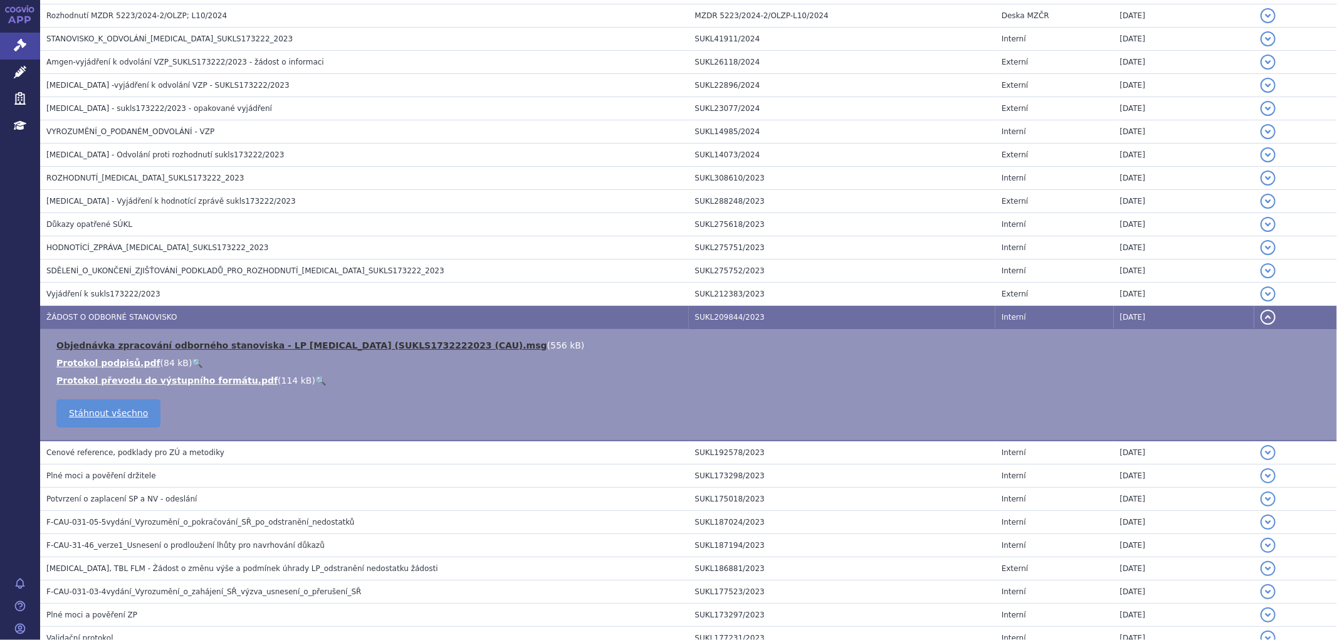
click at [195, 343] on link "Objednávka zpracování odborného stanoviska - LP OTEZLA (SUKLS1732222023 (CAU).m…" at bounding box center [301, 345] width 491 height 10
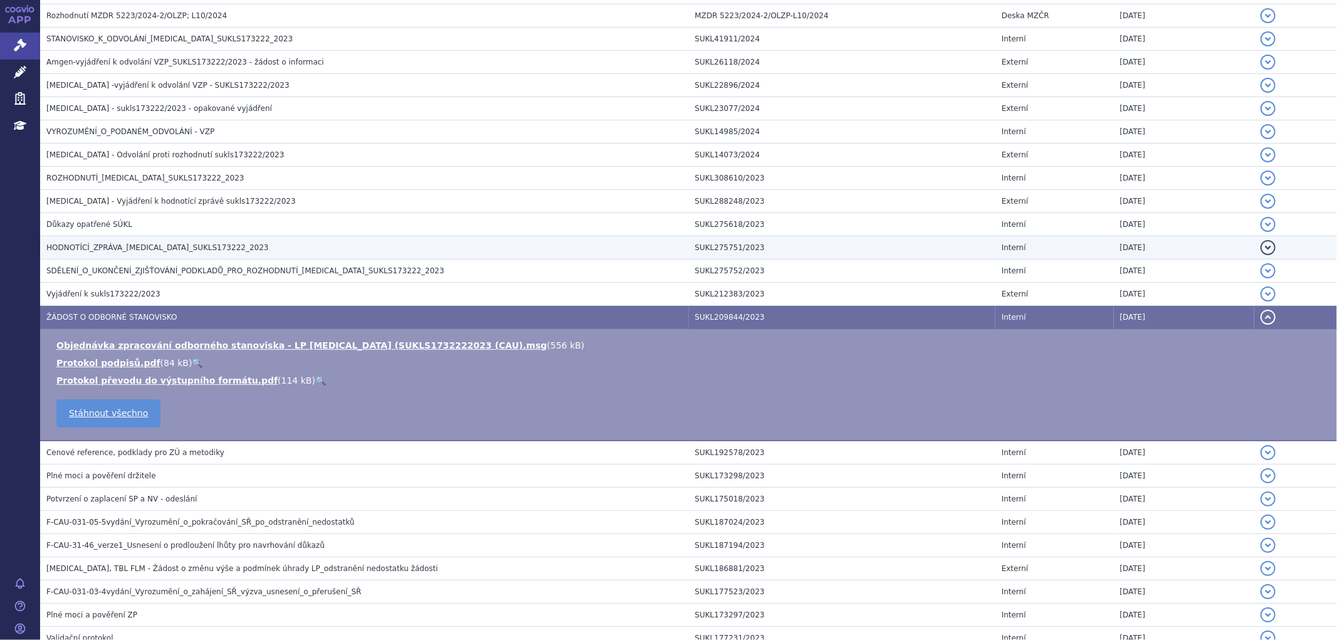
click at [113, 252] on span "HODNOTÍCÍ_ZPRÁVA_OTEZLA_SUKLS173222_2023" at bounding box center [157, 247] width 223 height 9
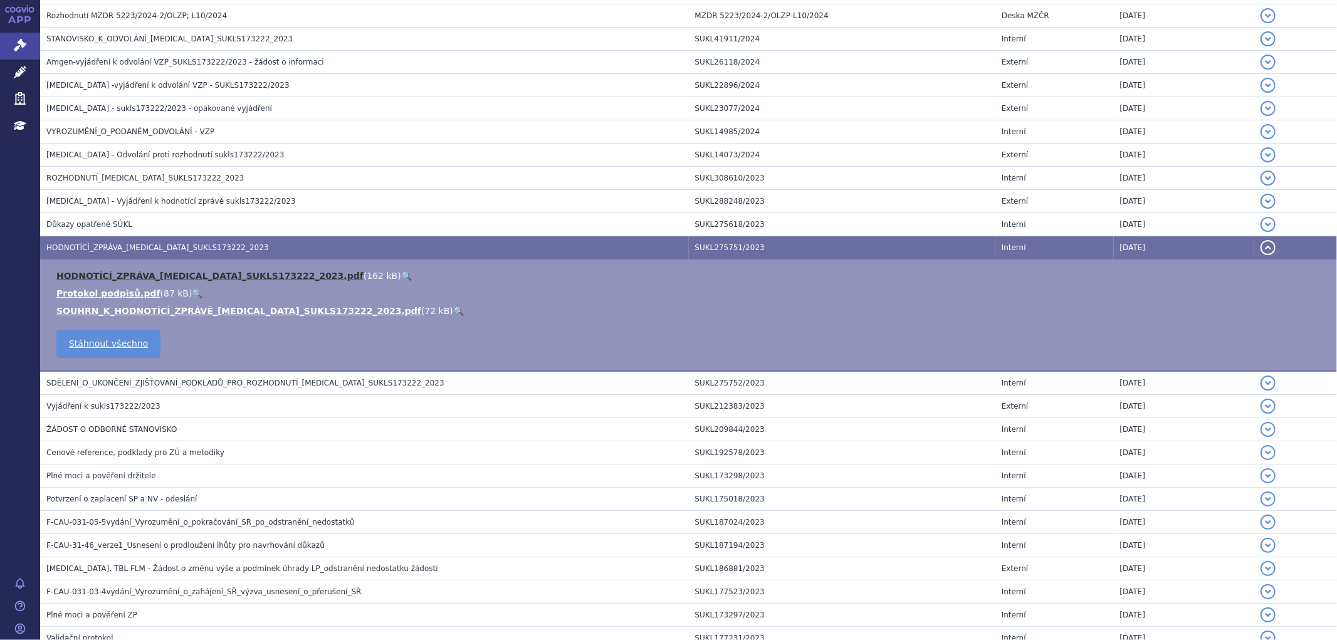
click at [107, 280] on link "HODNOTÍCÍ_ZPRÁVA_OTEZLA_SUKLS173222_2023.pdf" at bounding box center [209, 276] width 307 height 10
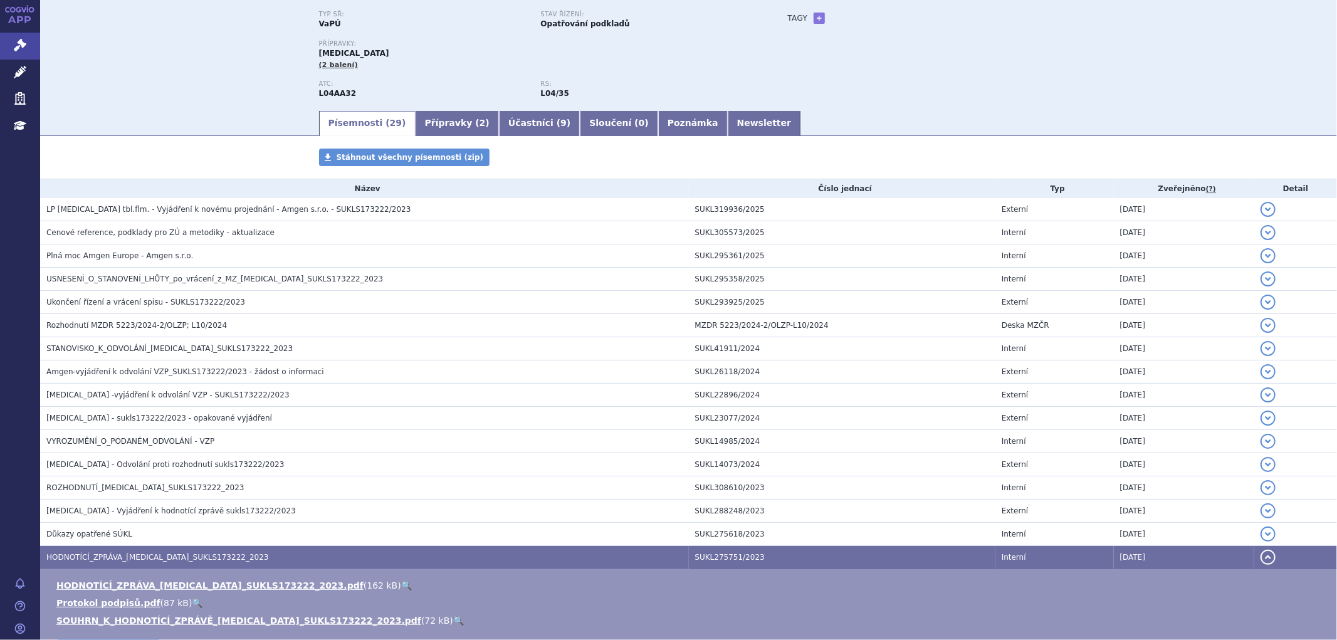
scroll to position [0, 0]
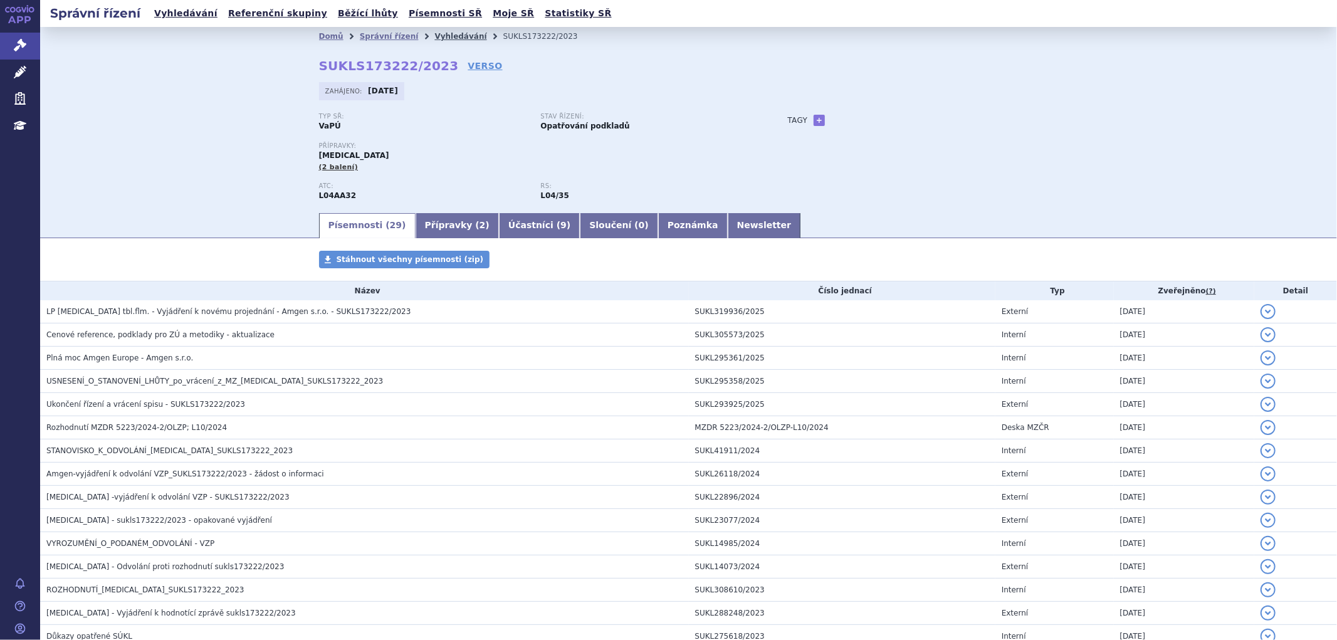
click at [435, 36] on link "Vyhledávání" at bounding box center [461, 36] width 52 height 9
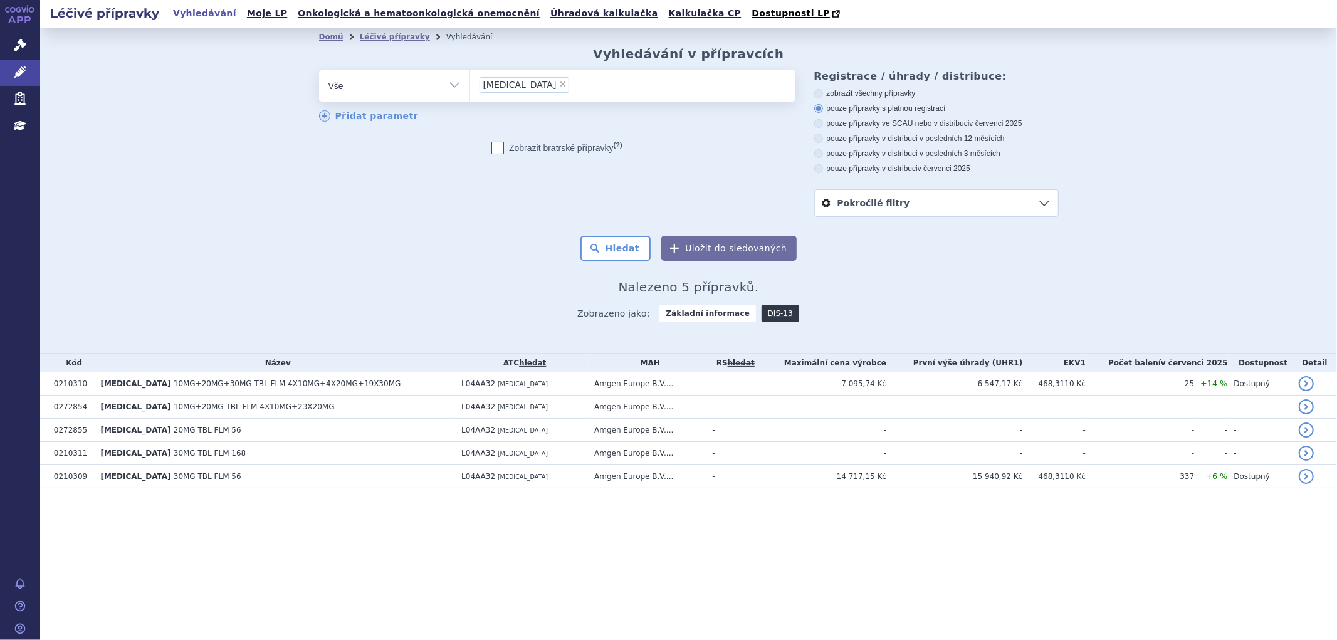
click at [559, 82] on span "×" at bounding box center [563, 84] width 8 height 8
click at [470, 82] on select "[MEDICAL_DATA]" at bounding box center [470, 85] width 1 height 31
select select
type input "[MEDICAL_DATA]"
select select "[MEDICAL_DATA]"
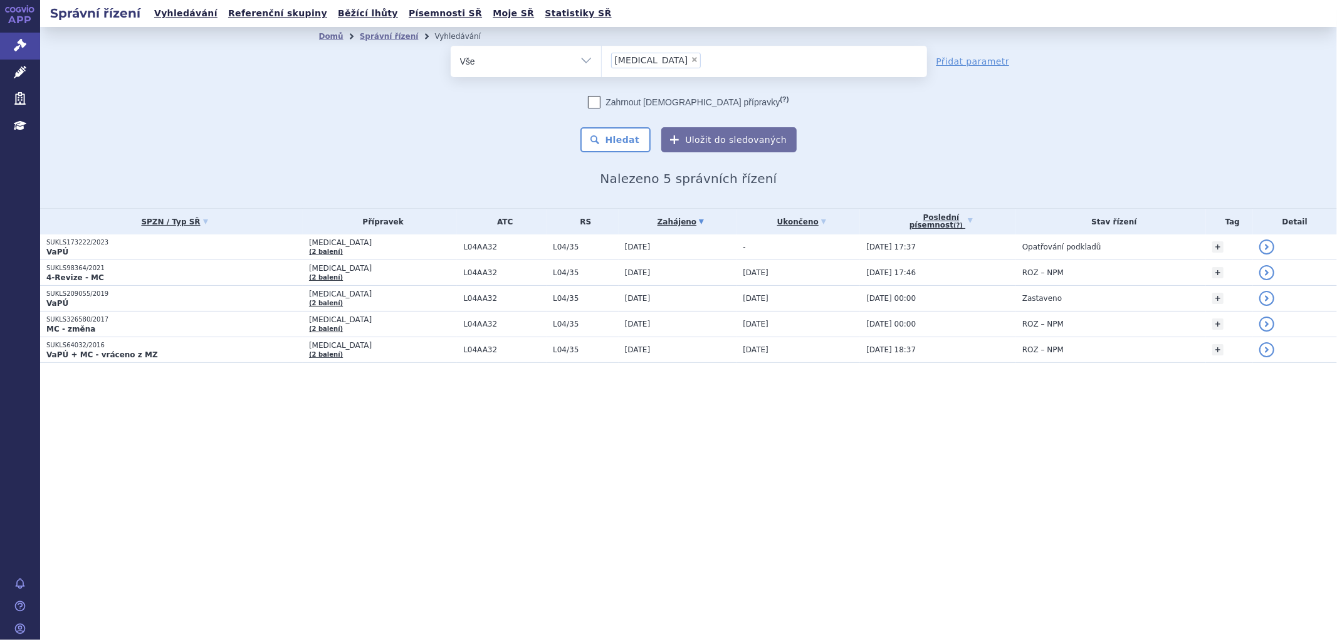
click at [691, 60] on span "×" at bounding box center [695, 60] width 8 height 8
click at [602, 60] on select "[MEDICAL_DATA]" at bounding box center [601, 60] width 1 height 31
select select
type input "[MEDICAL_DATA]"
select select "[MEDICAL_DATA]"
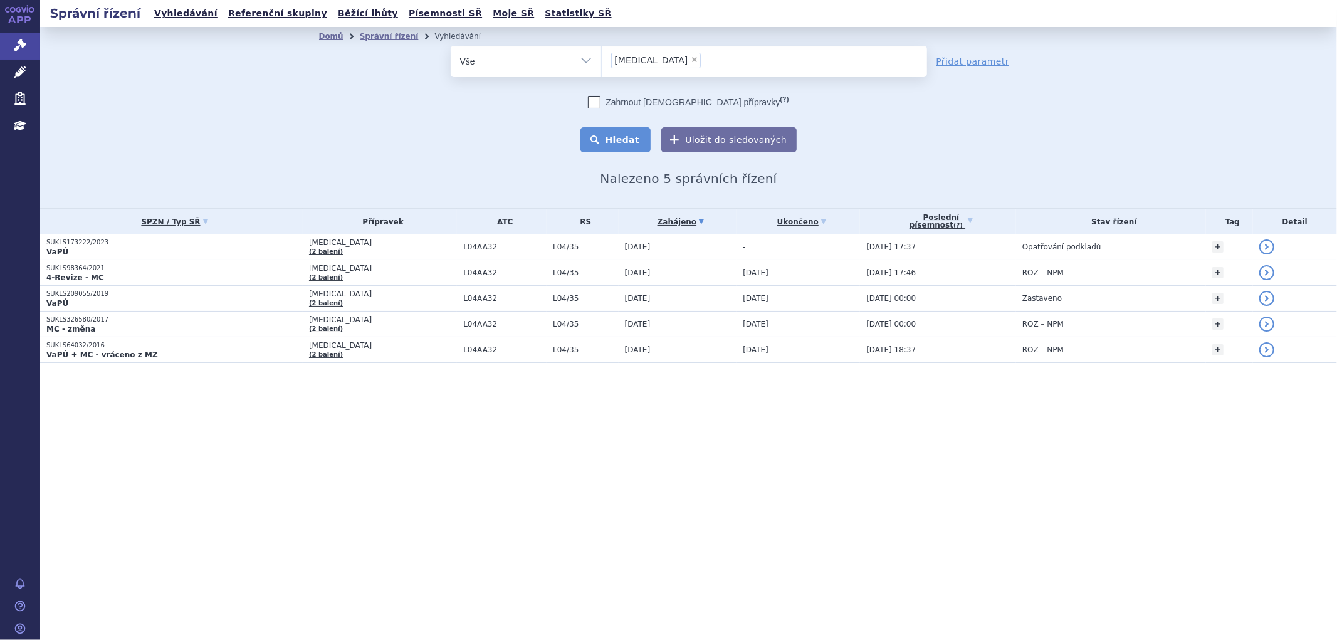
click at [632, 141] on button "Hledat" at bounding box center [616, 139] width 71 height 25
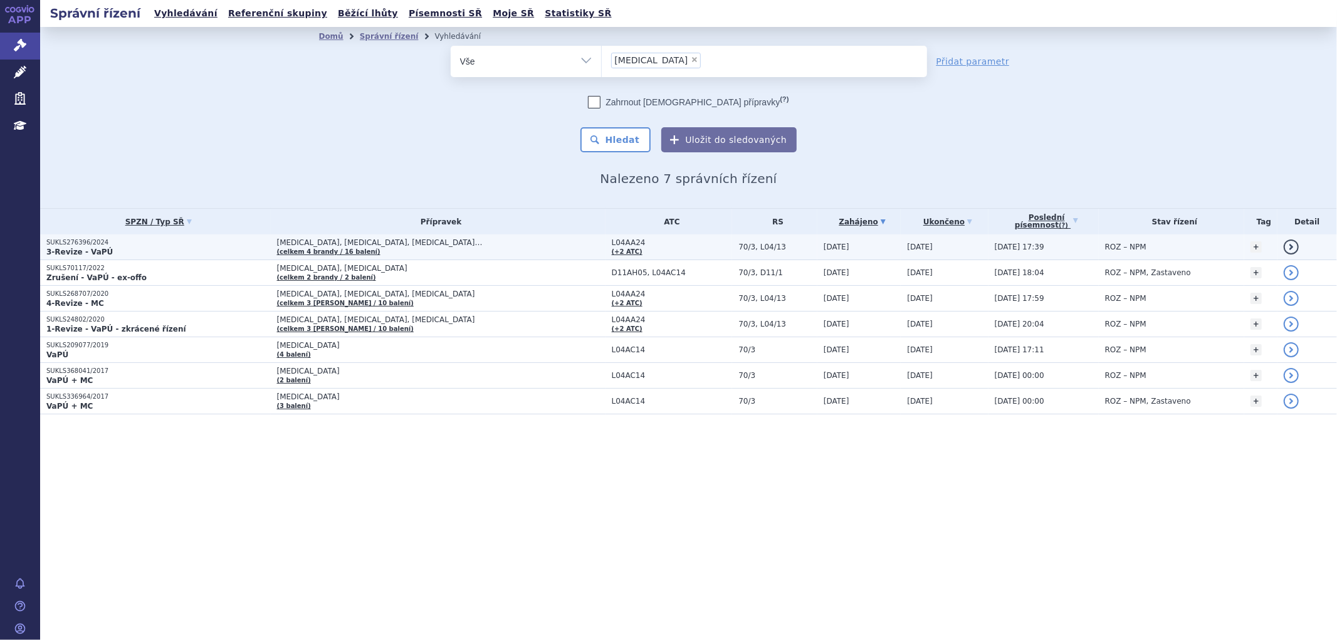
click at [429, 240] on span "[MEDICAL_DATA], [MEDICAL_DATA], [MEDICAL_DATA]…" at bounding box center [434, 242] width 314 height 9
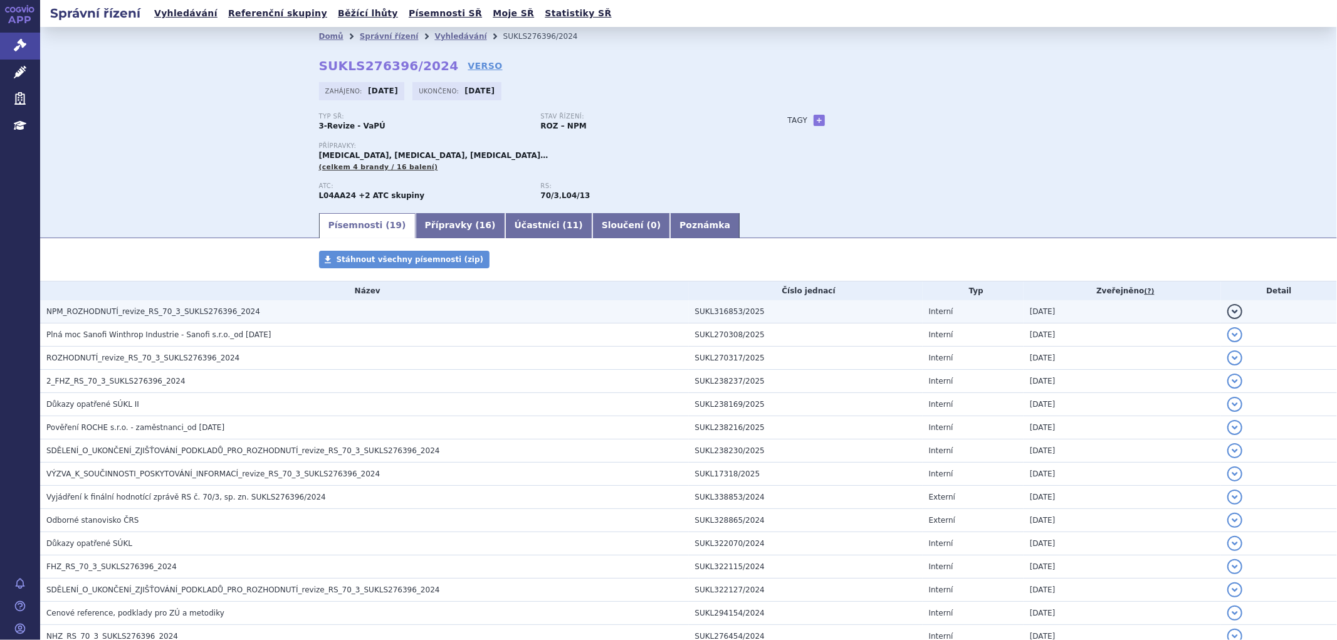
click at [196, 310] on span "NPM_ROZHODNUTÍ_revize_RS_70_3_SUKLS276396_2024" at bounding box center [153, 311] width 214 height 9
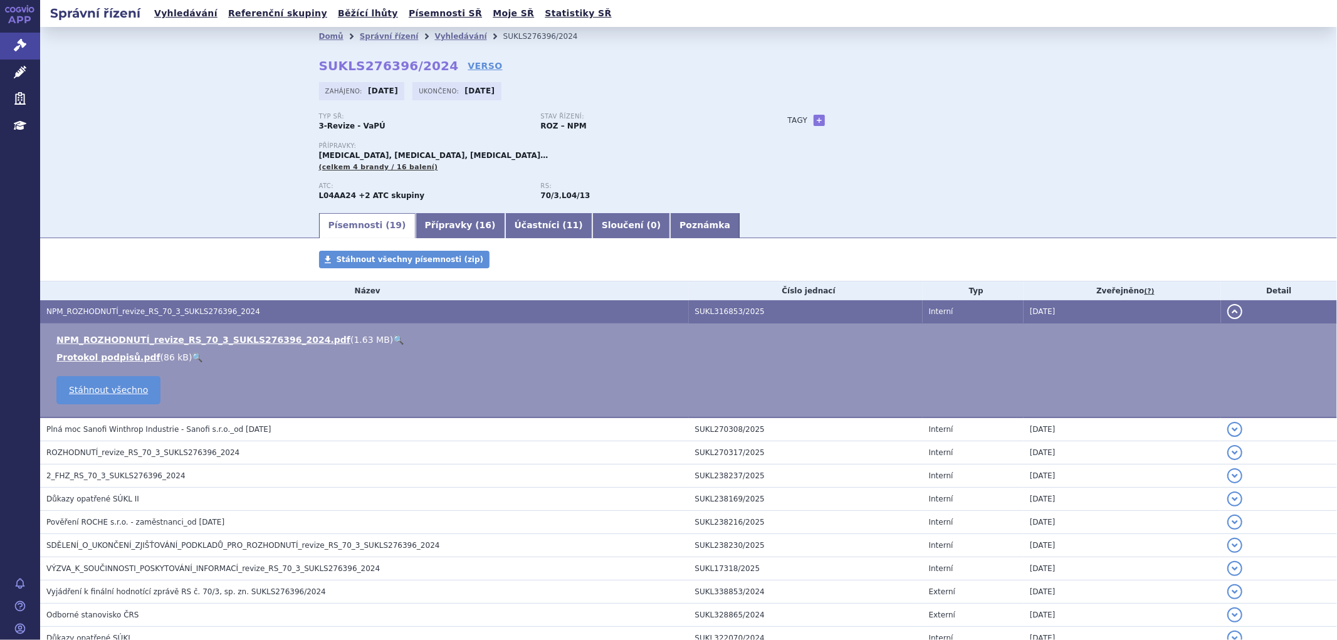
click at [206, 335] on td "NPM_ROZHODNUTÍ_revize_RS_70_3_SUKLS276396_2024.pdf ( 1.63 MB ) 🔍 Protokol podpi…" at bounding box center [688, 371] width 1297 height 95
click at [207, 340] on link "NPM_ROZHODNUTÍ_revize_RS_70_3_SUKLS276396_2024.pdf" at bounding box center [203, 340] width 294 height 10
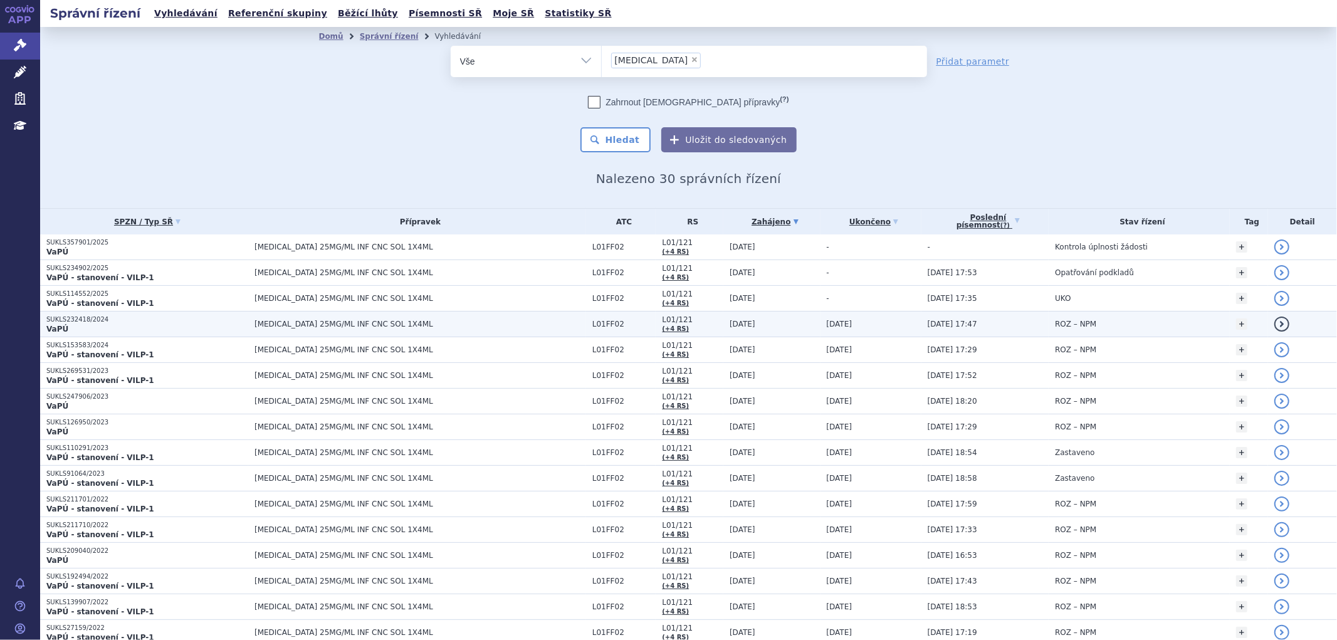
click at [472, 325] on span "[MEDICAL_DATA] 25MG/ML INF CNC SOL 1X4ML" at bounding box center [412, 324] width 314 height 9
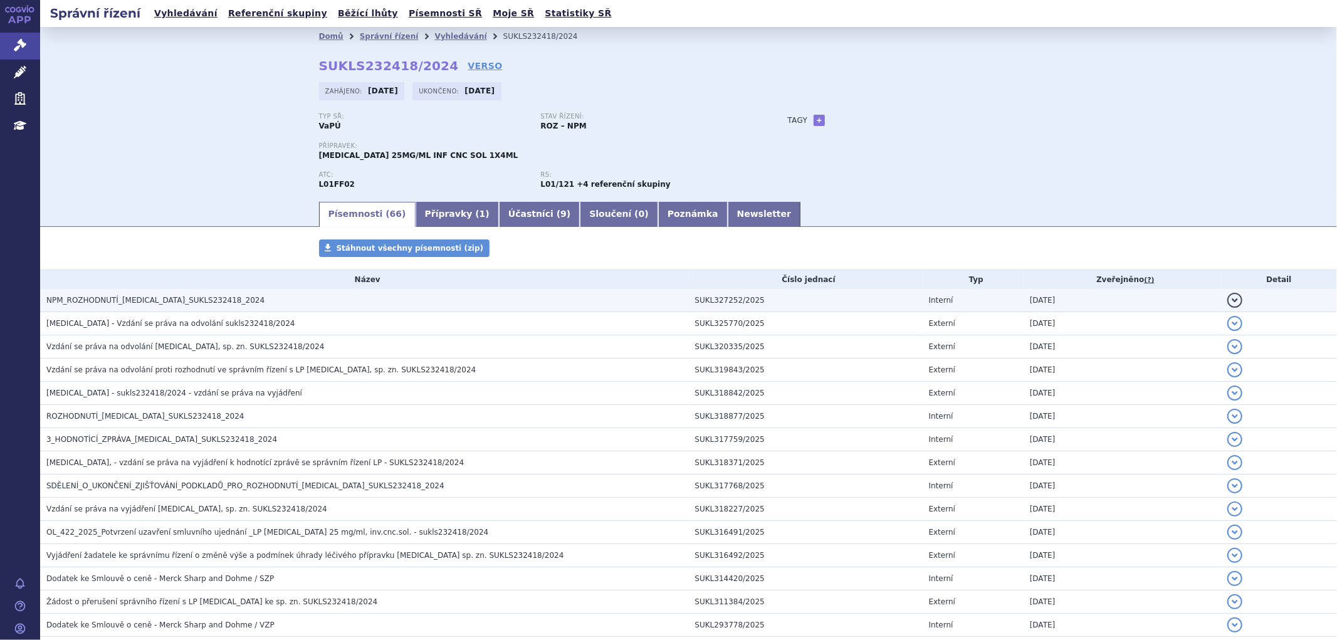
click at [126, 302] on span "NPM_ROZHODNUTÍ_[MEDICAL_DATA]_SUKLS232418_2024" at bounding box center [155, 300] width 218 height 9
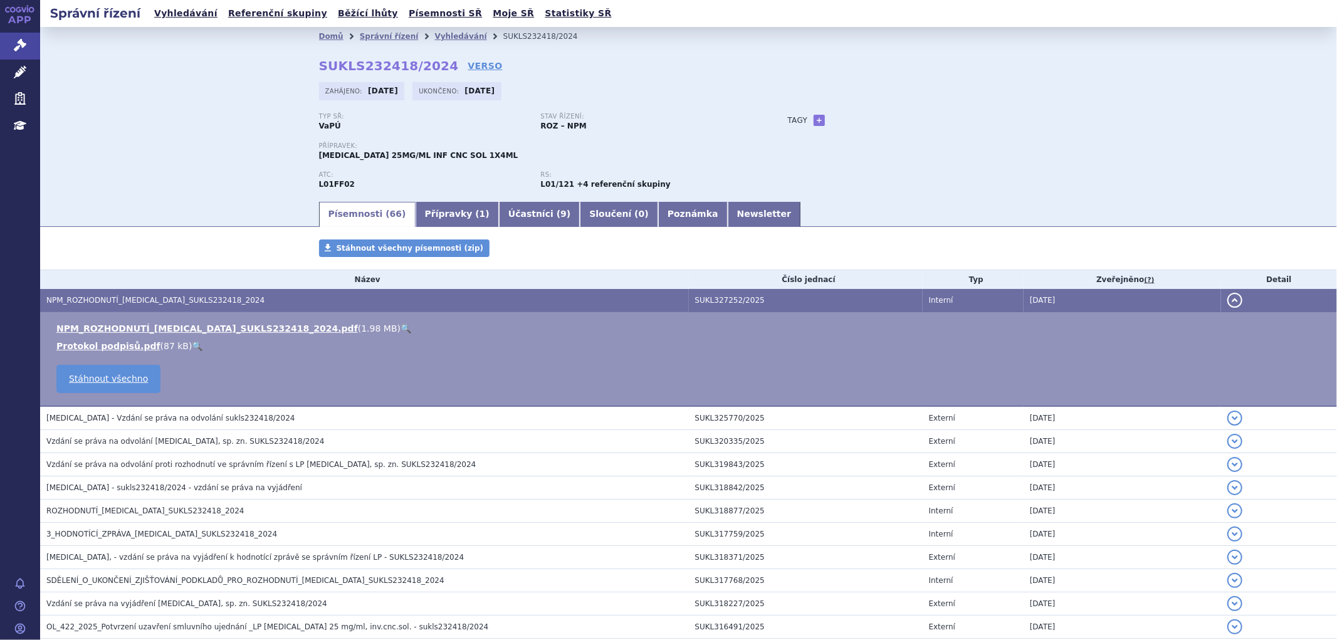
click at [1228, 297] on button "detail" at bounding box center [1235, 300] width 15 height 15
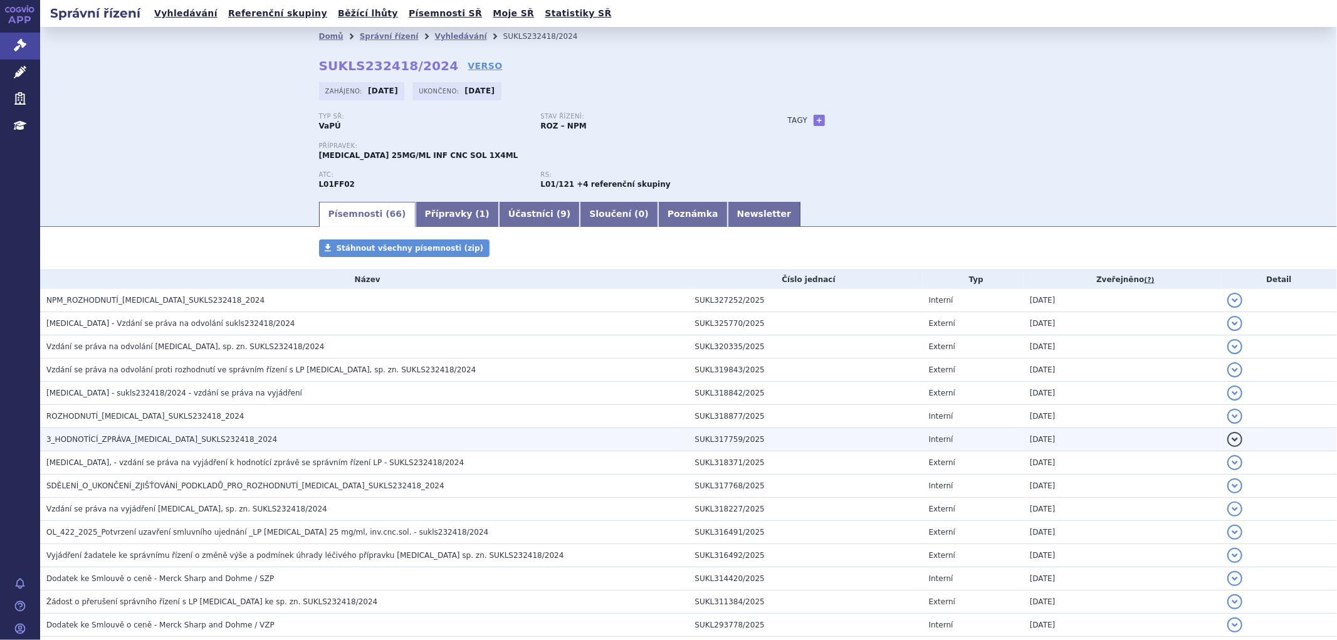
click at [186, 446] on h3 "3_HODNOTÍCÍ_ZPRÁVA_KEYTRUDA_SUKLS232418_2024" at bounding box center [367, 439] width 643 height 13
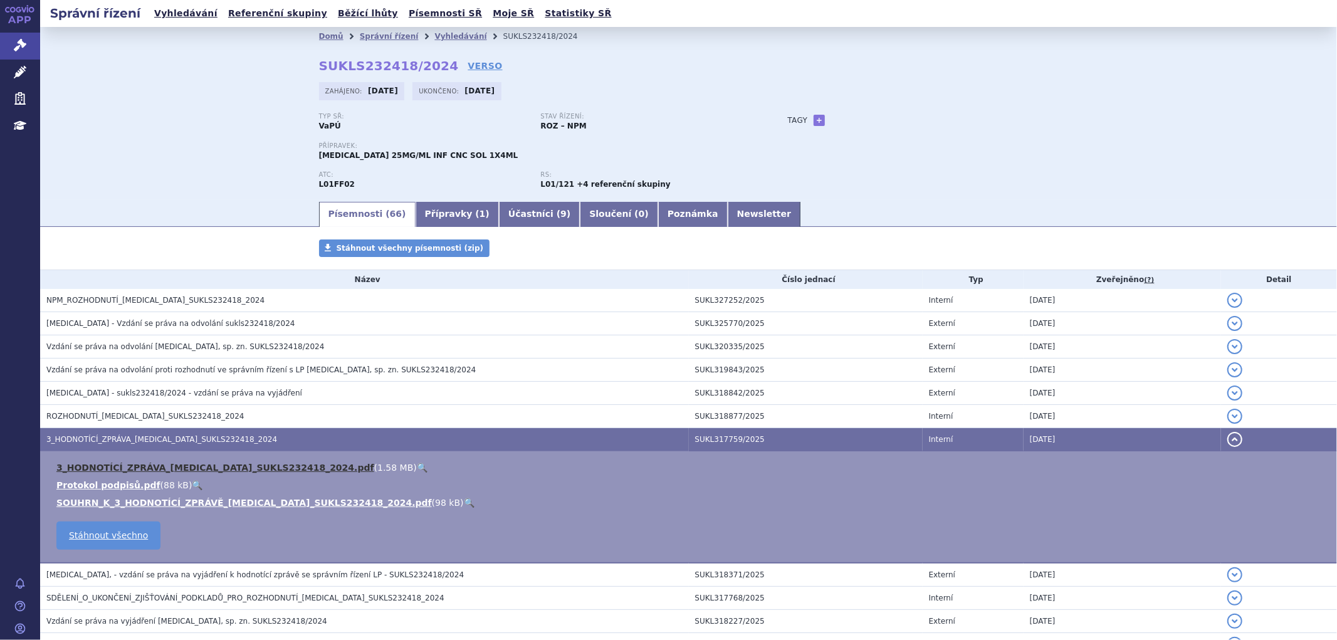
click at [193, 467] on link "3_HODNOTÍCÍ_ZPRÁVA_KEYTRUDA_SUKLS232418_2024.pdf" at bounding box center [215, 468] width 318 height 10
drag, startPoint x: 972, startPoint y: 129, endPoint x: 942, endPoint y: 120, distance: 30.7
click at [972, 127] on div "Typ SŘ: VaPÚ Stav řízení: ROZ – NPM Přípravek: KEYTRUDA 25MG/ML INF CNC SOL 1X4…" at bounding box center [689, 156] width 740 height 87
